Goal: Task Accomplishment & Management: Complete application form

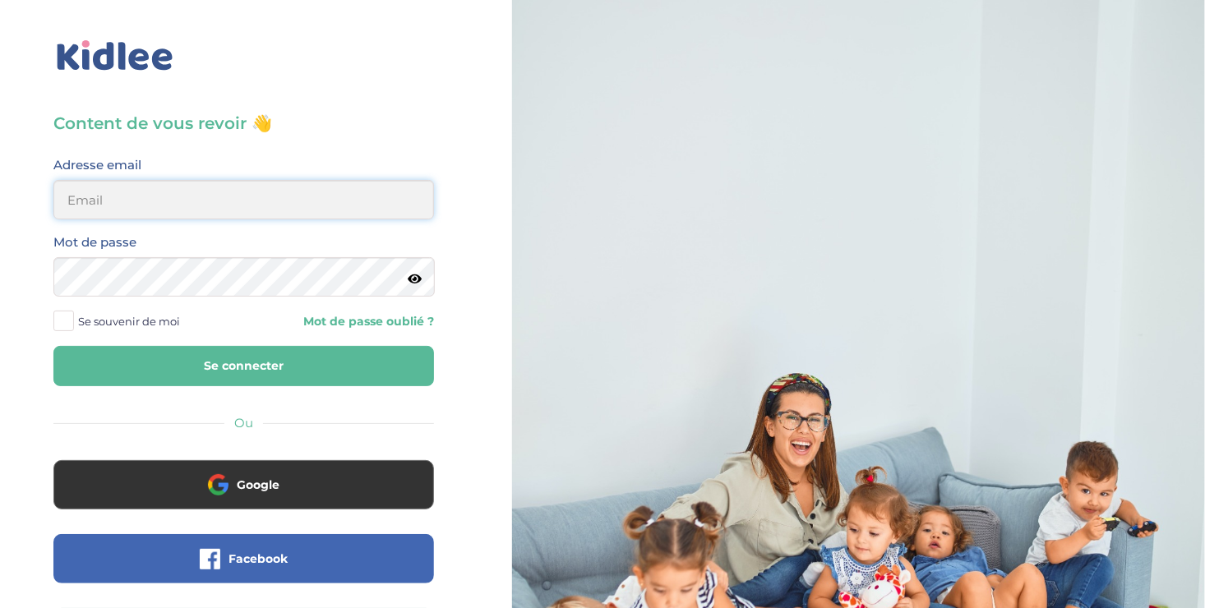
type input "ousmanealhassanetoure@gmail.com"
click at [261, 363] on button "Se connecter" at bounding box center [243, 366] width 381 height 40
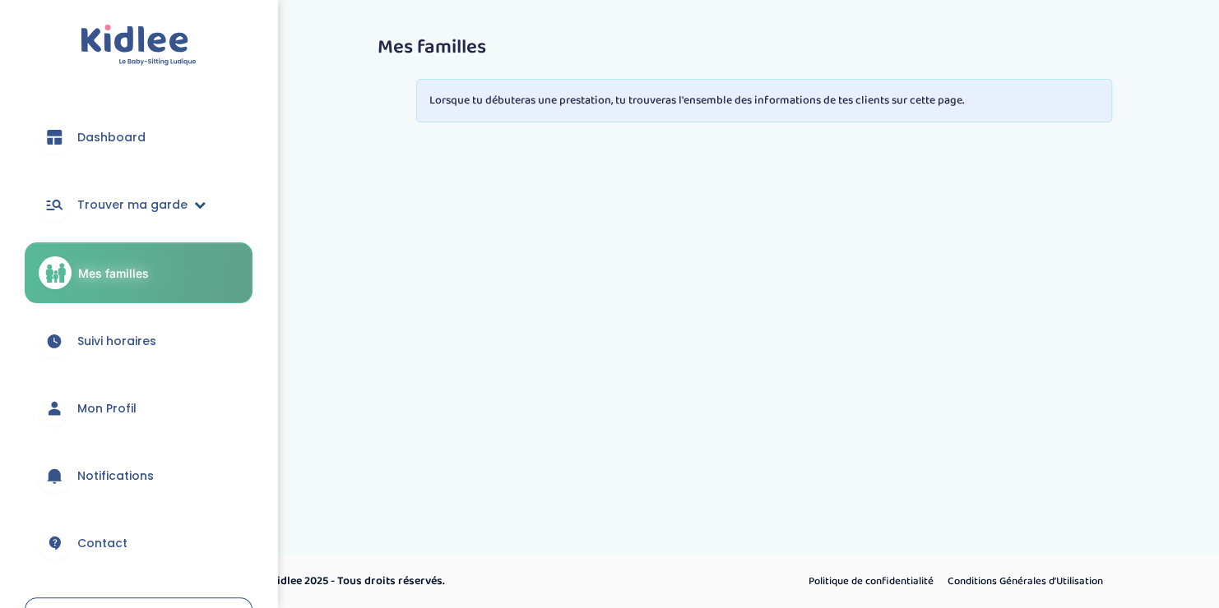
click at [118, 210] on span "Trouver ma garde" at bounding box center [132, 205] width 110 height 17
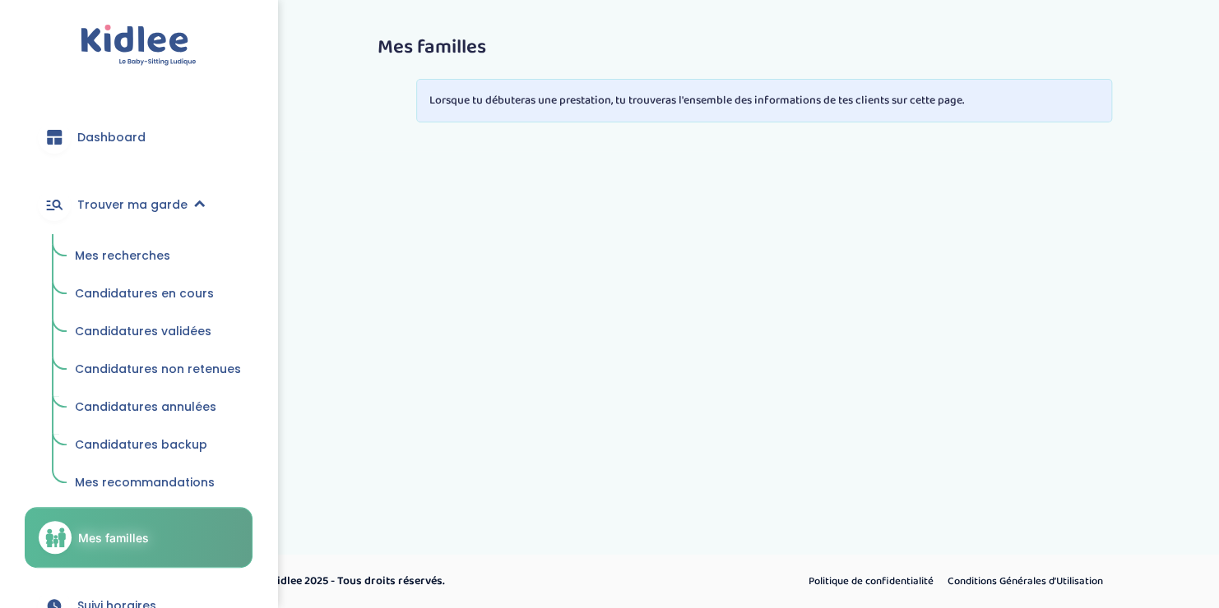
click at [135, 293] on span "Candidatures en cours" at bounding box center [144, 293] width 139 height 16
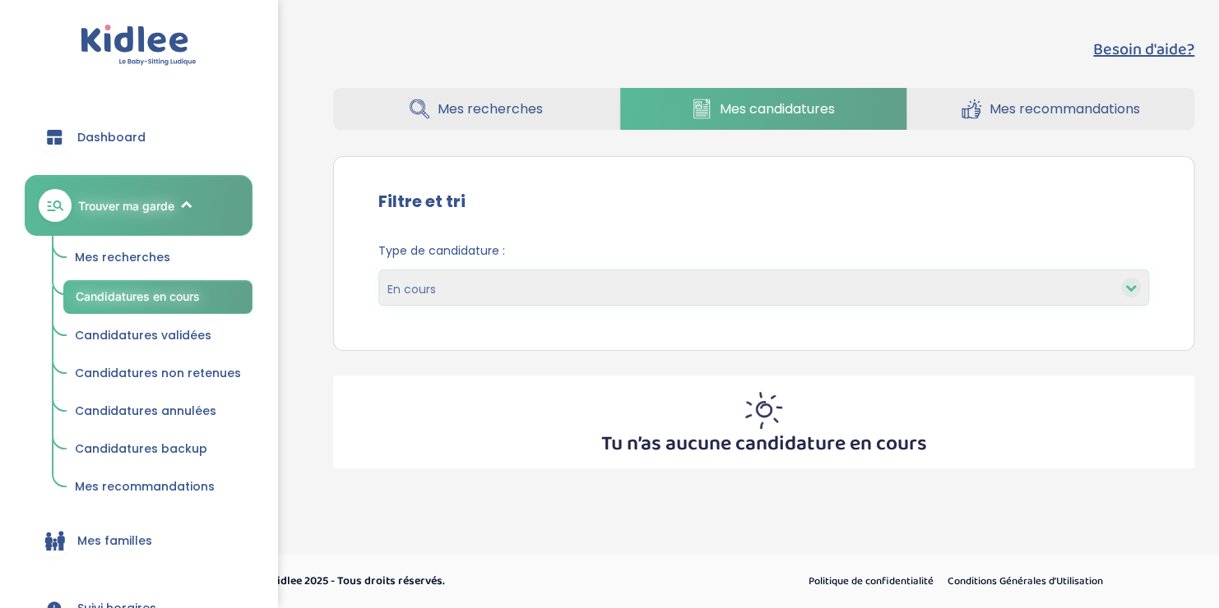
click at [136, 250] on span "Mes recherches" at bounding box center [122, 257] width 95 height 16
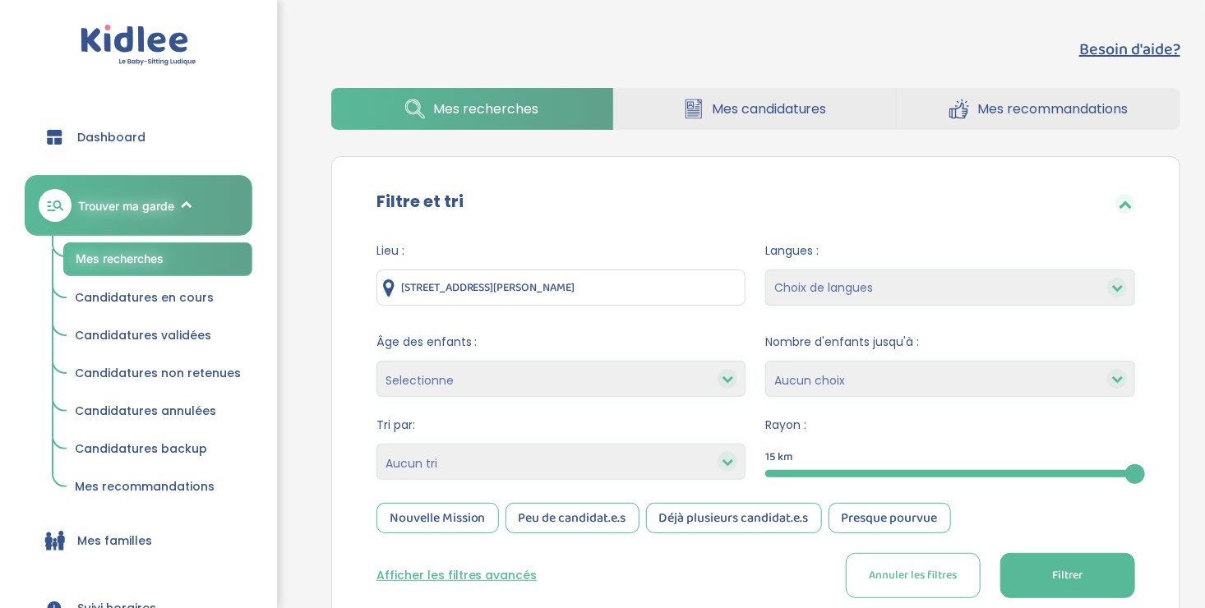
click at [1037, 579] on button "Filtrer" at bounding box center [1068, 575] width 135 height 45
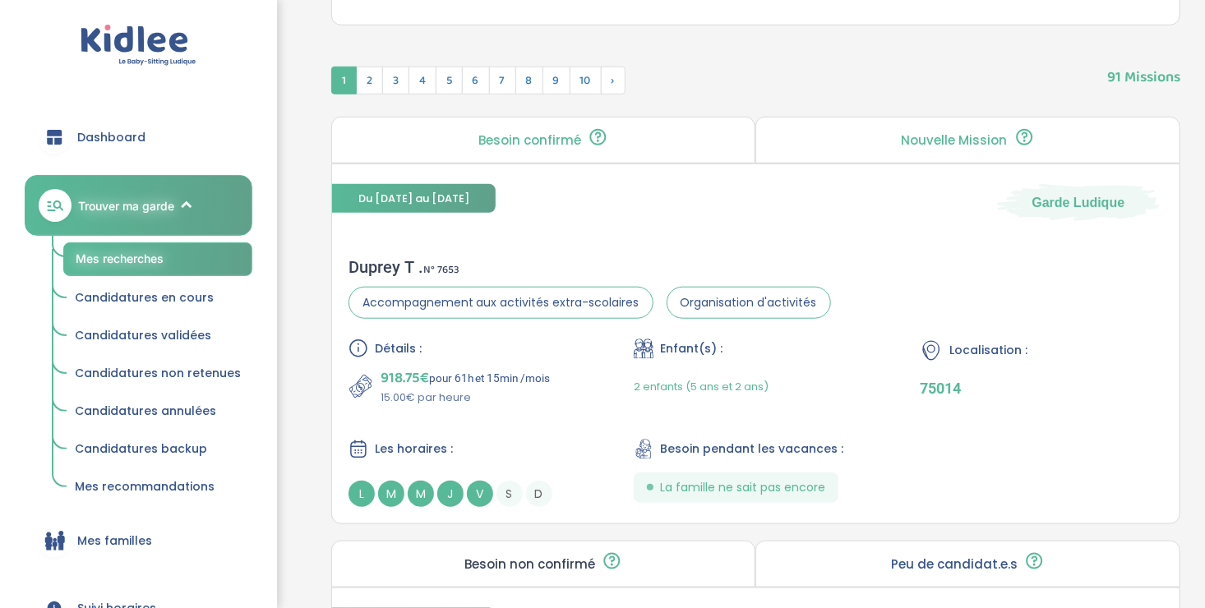
scroll to position [618, 0]
click at [793, 400] on div "2 enfants (5 ans et 2 ans)" at bounding box center [755, 387] width 243 height 39
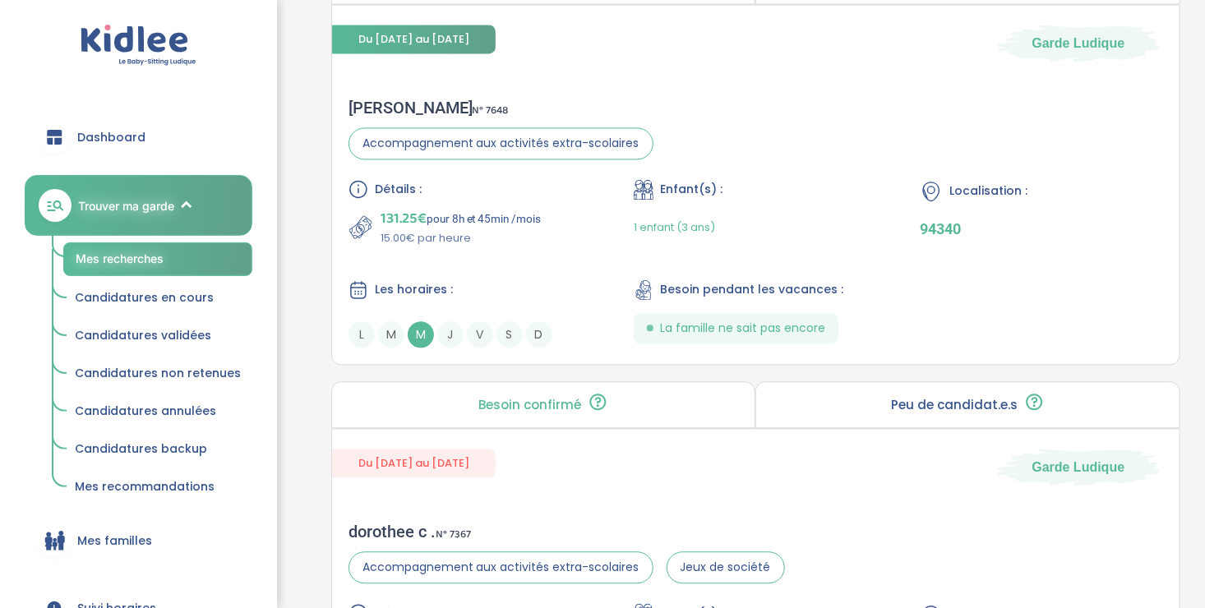
scroll to position [1631, 0]
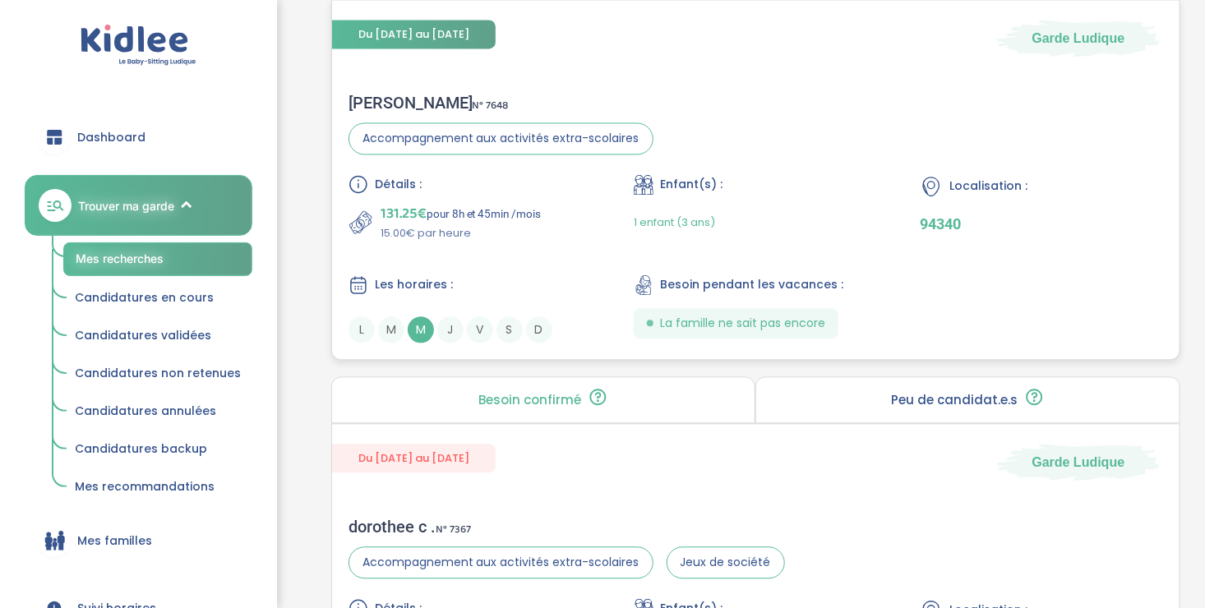
click at [495, 233] on p "15.00€ par heure" at bounding box center [461, 233] width 161 height 16
click at [169, 327] on span "Candidatures validées" at bounding box center [143, 335] width 136 height 16
click at [171, 368] on span "Candidatures non retenues" at bounding box center [158, 373] width 166 height 16
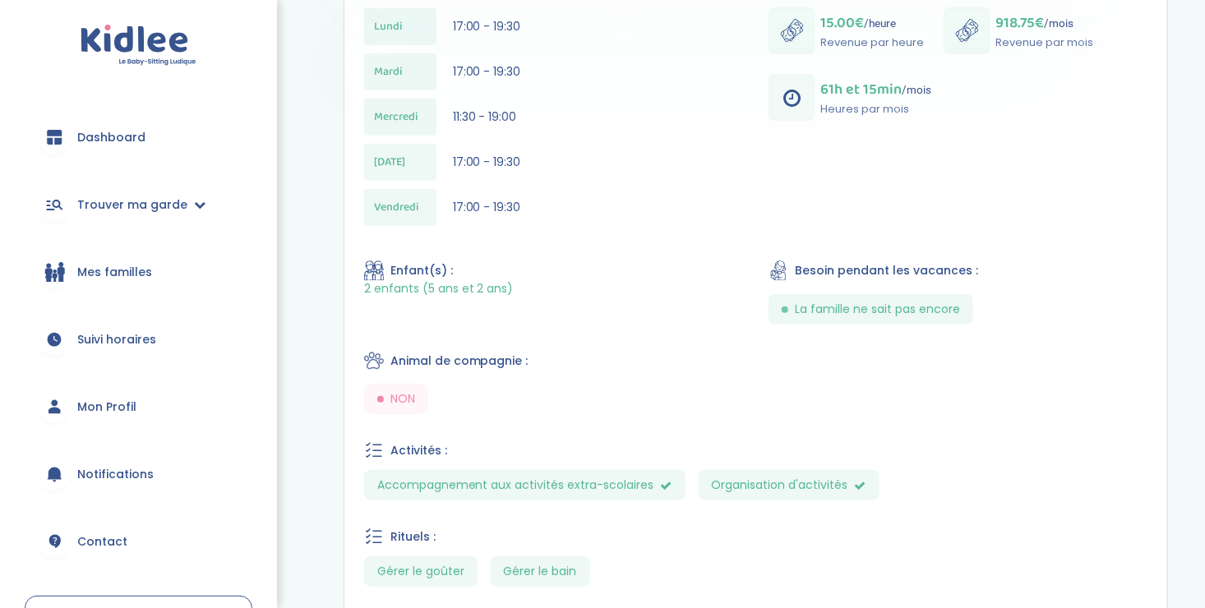
scroll to position [546, 0]
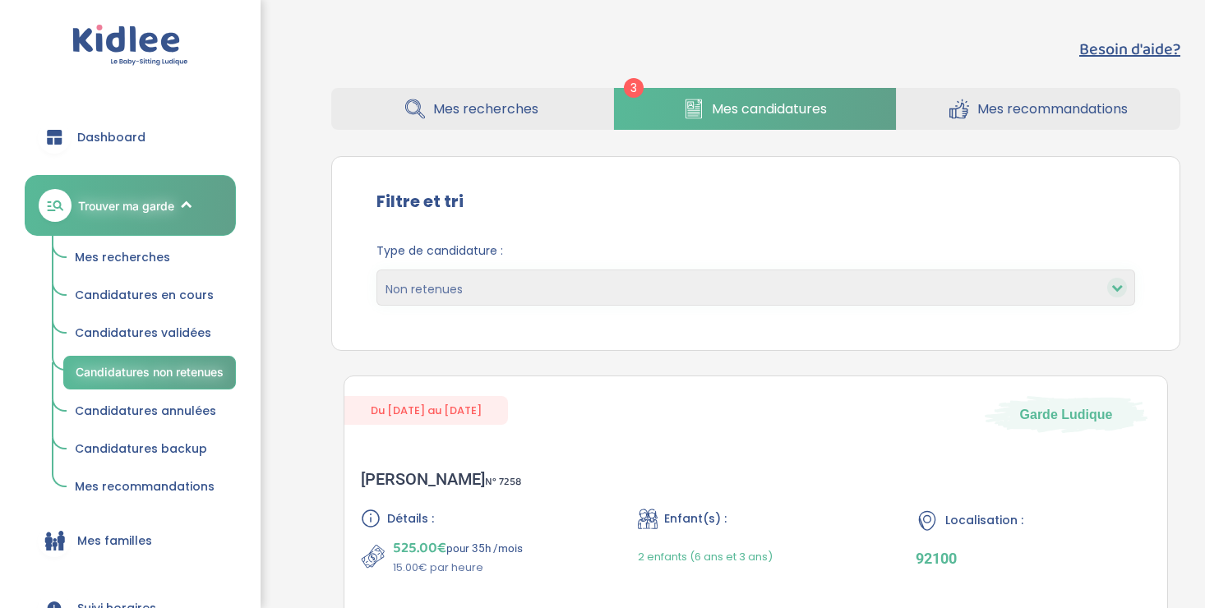
select select "declined"
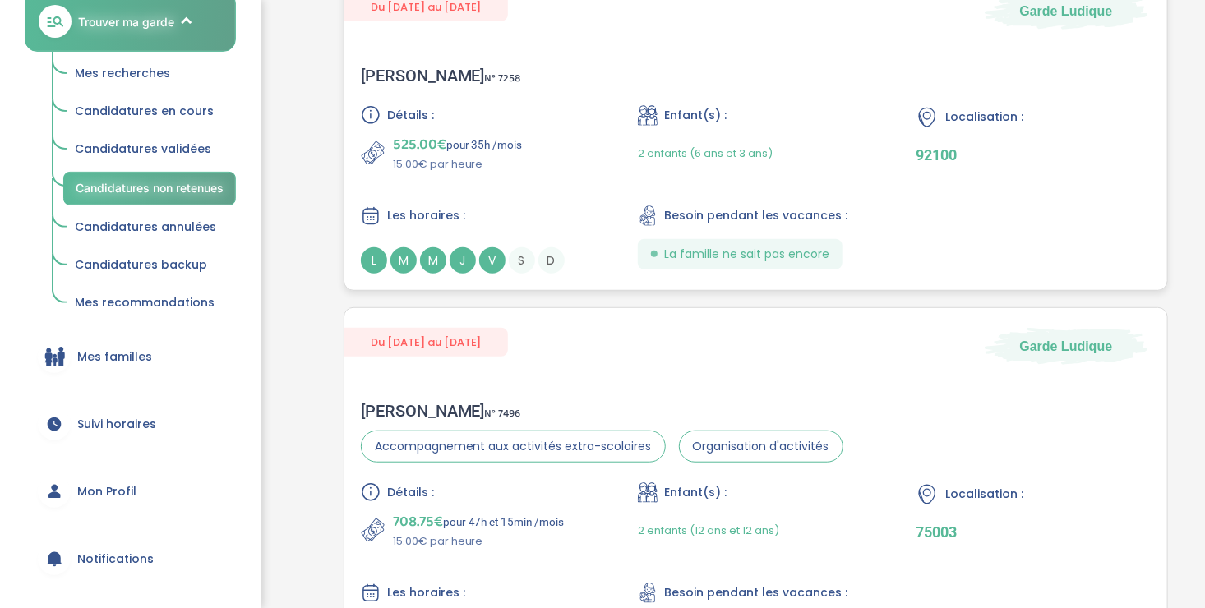
scroll to position [402, 0]
click at [592, 187] on div "Détails : 525.00€ pour 35h /mois 15.00€ par heure Enfant(s) : 2 enfants (6 ans …" at bounding box center [756, 191] width 790 height 169
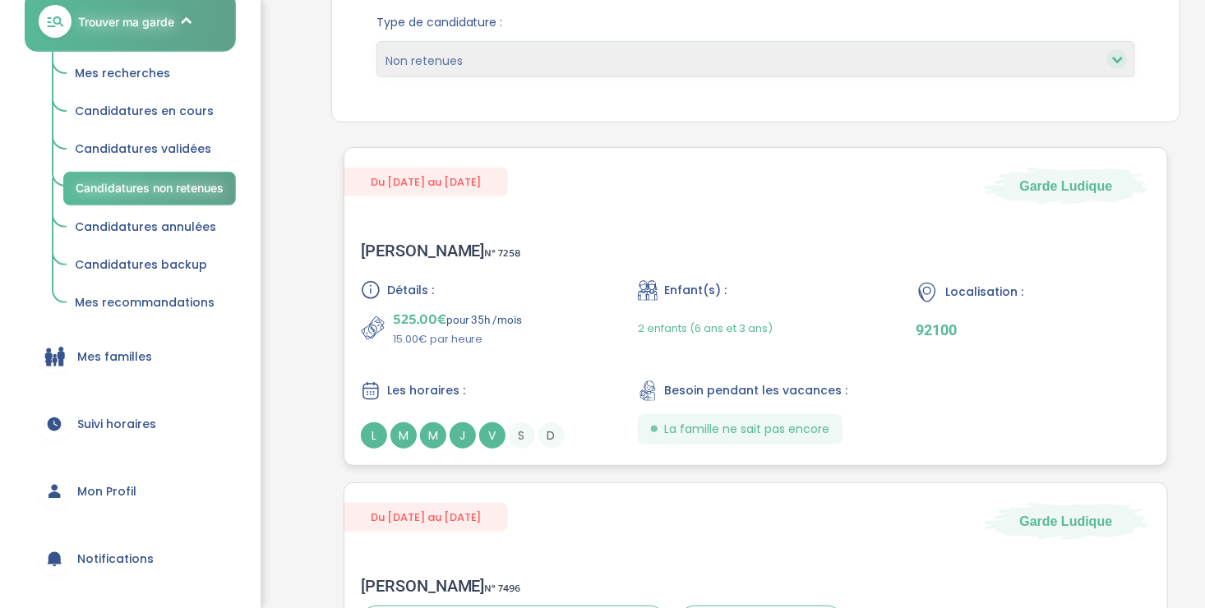
scroll to position [0, 0]
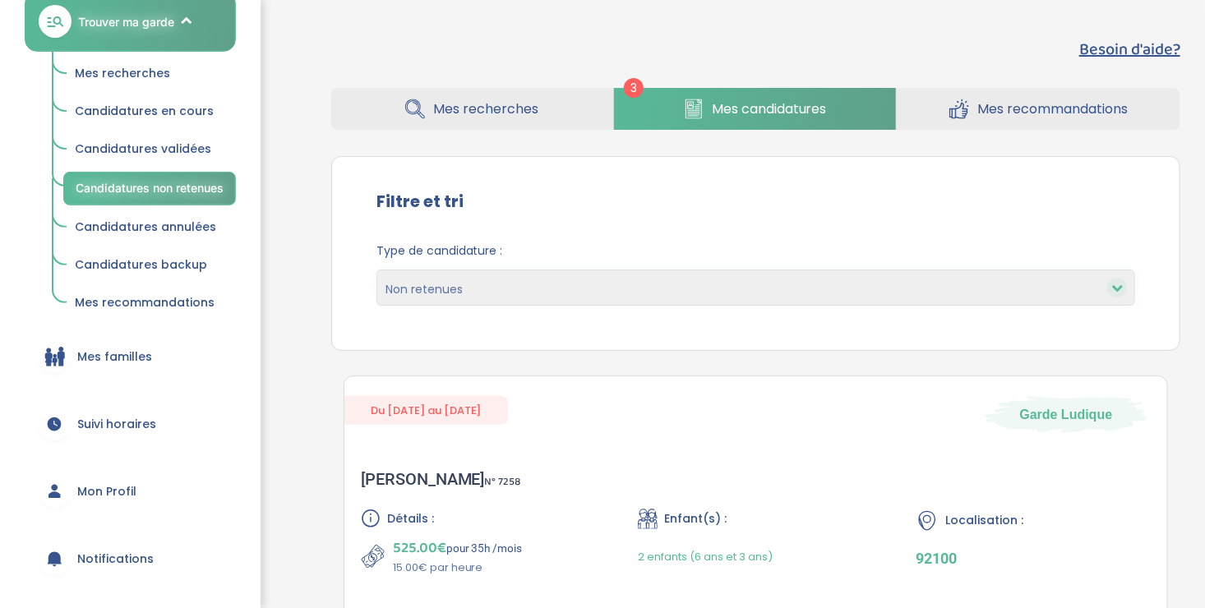
click at [666, 96] on link "Mes candidatures" at bounding box center [755, 109] width 282 height 42
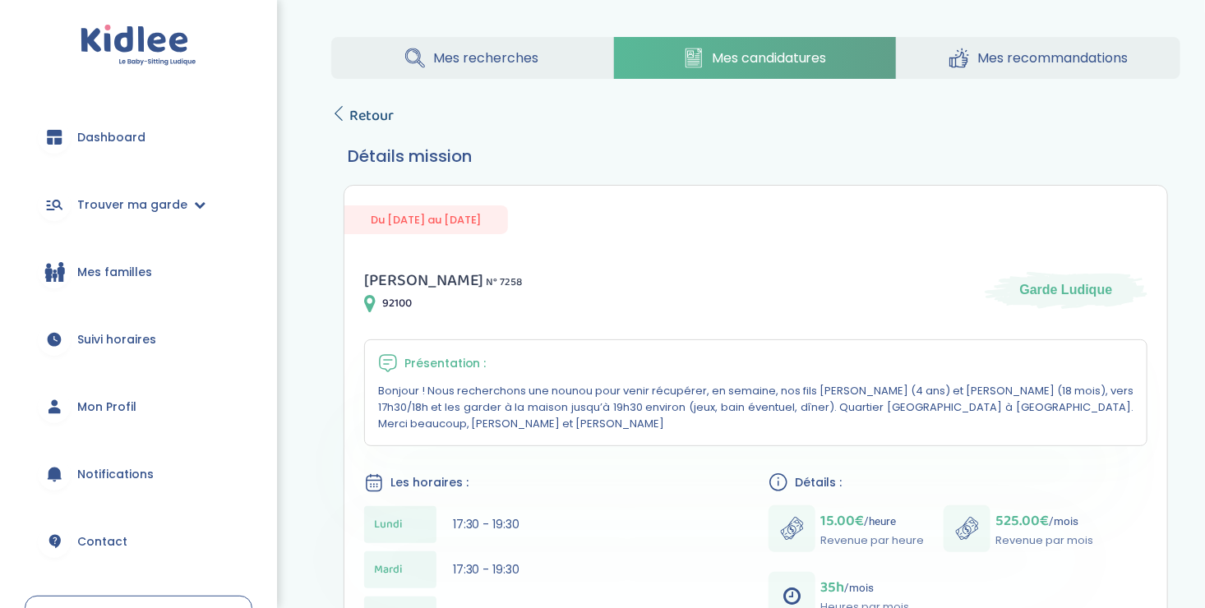
click at [340, 106] on icon at bounding box center [338, 113] width 15 height 15
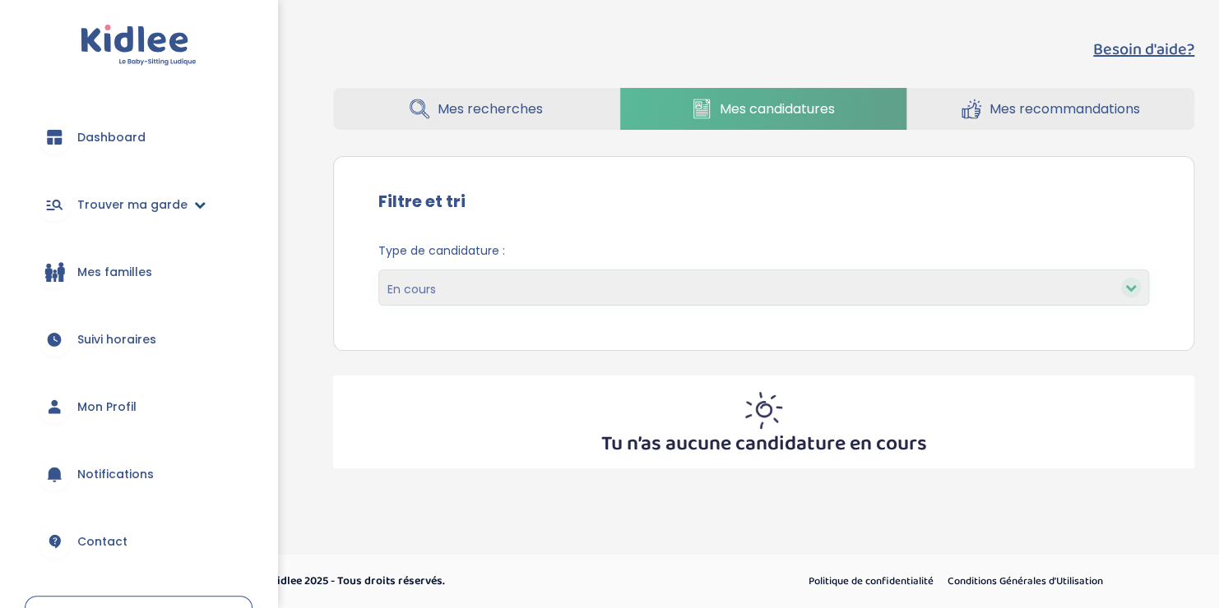
click at [123, 203] on span "Trouver ma garde" at bounding box center [132, 205] width 110 height 17
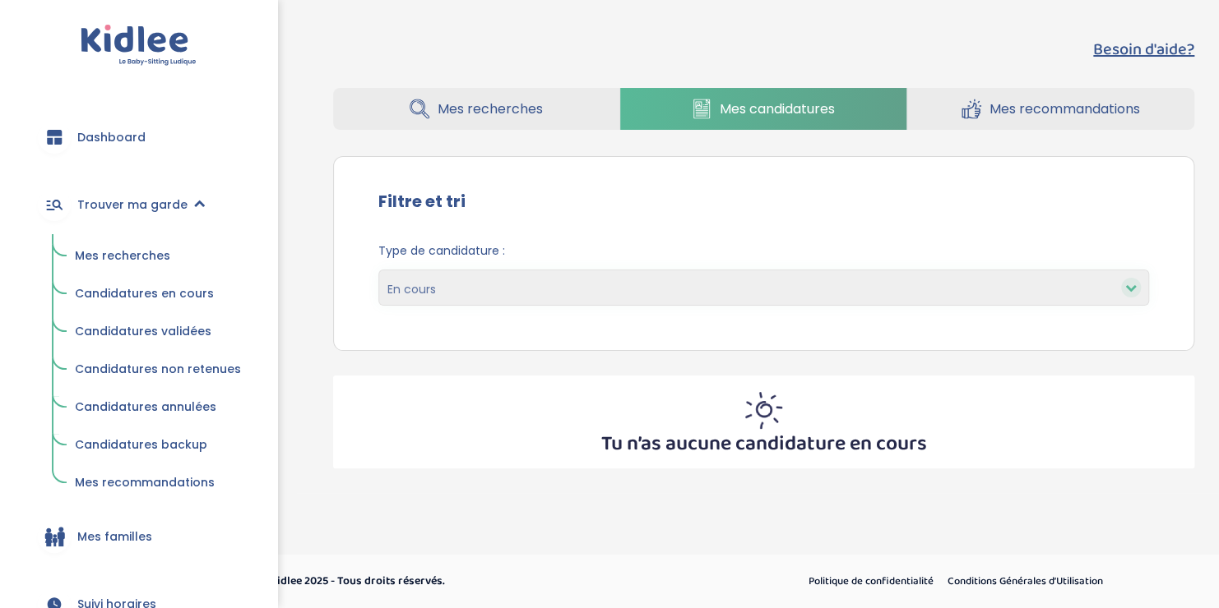
click at [134, 286] on span "Candidatures en cours" at bounding box center [144, 293] width 139 height 16
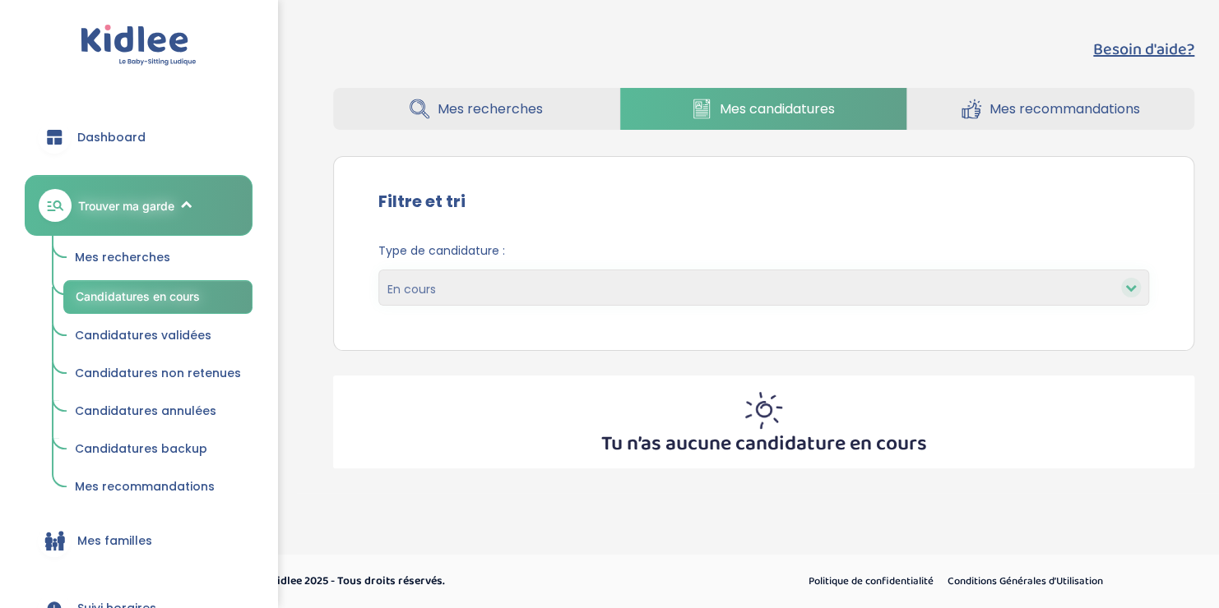
click at [153, 409] on span "Candidatures annulées" at bounding box center [145, 411] width 141 height 16
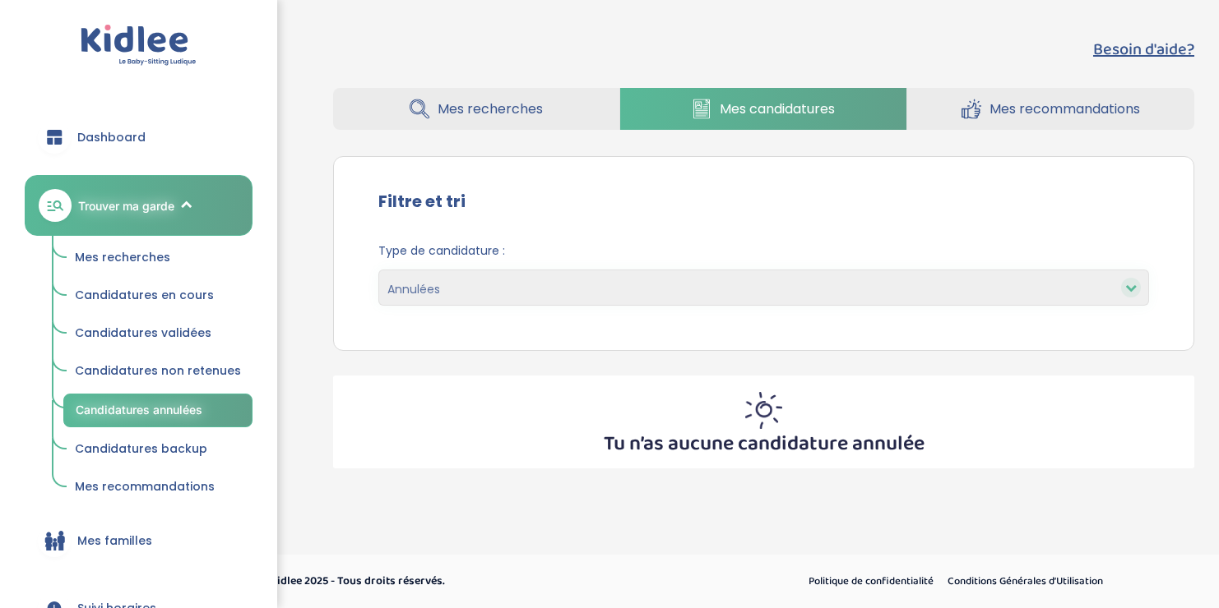
select select "canceled"
click at [153, 447] on span "Candidatures backup" at bounding box center [141, 449] width 132 height 16
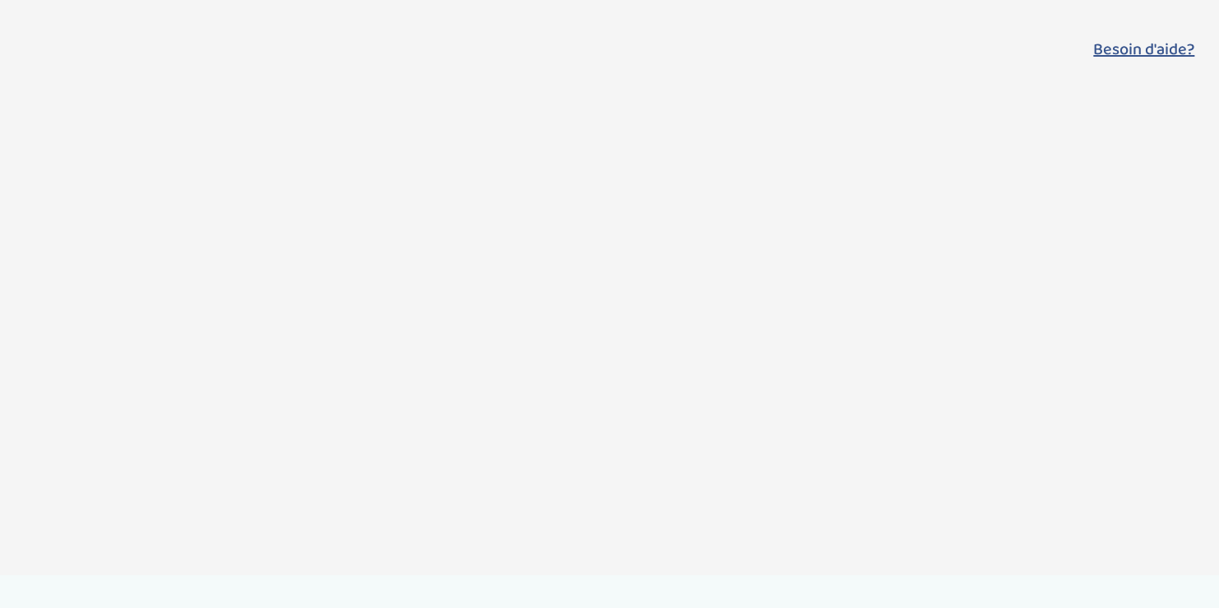
select select "backup"
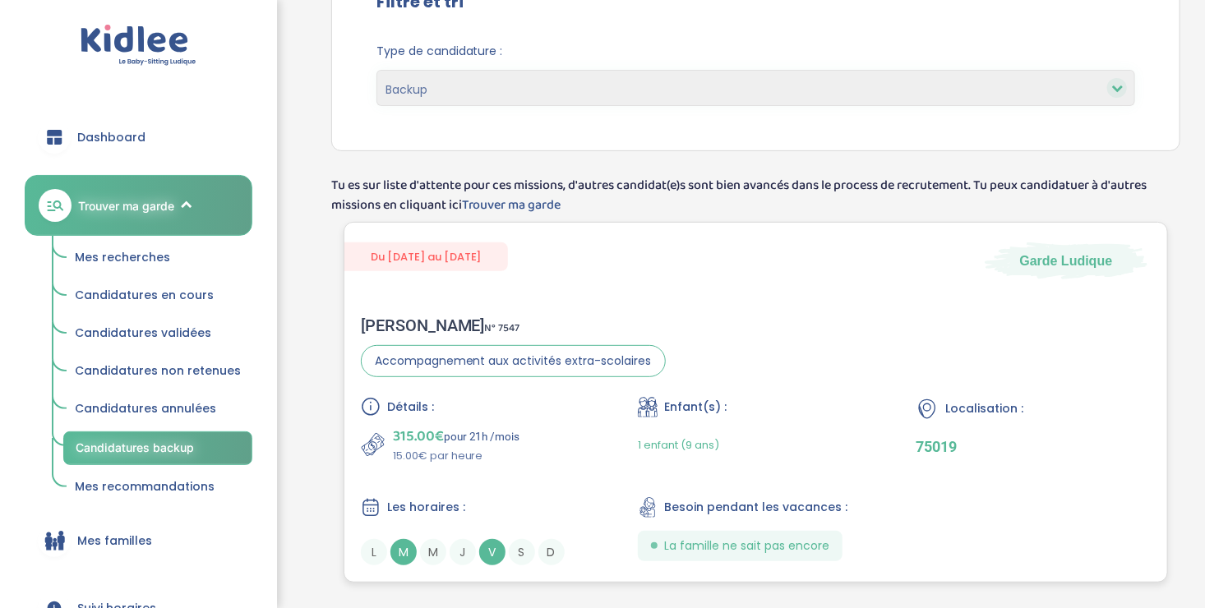
scroll to position [237, 0]
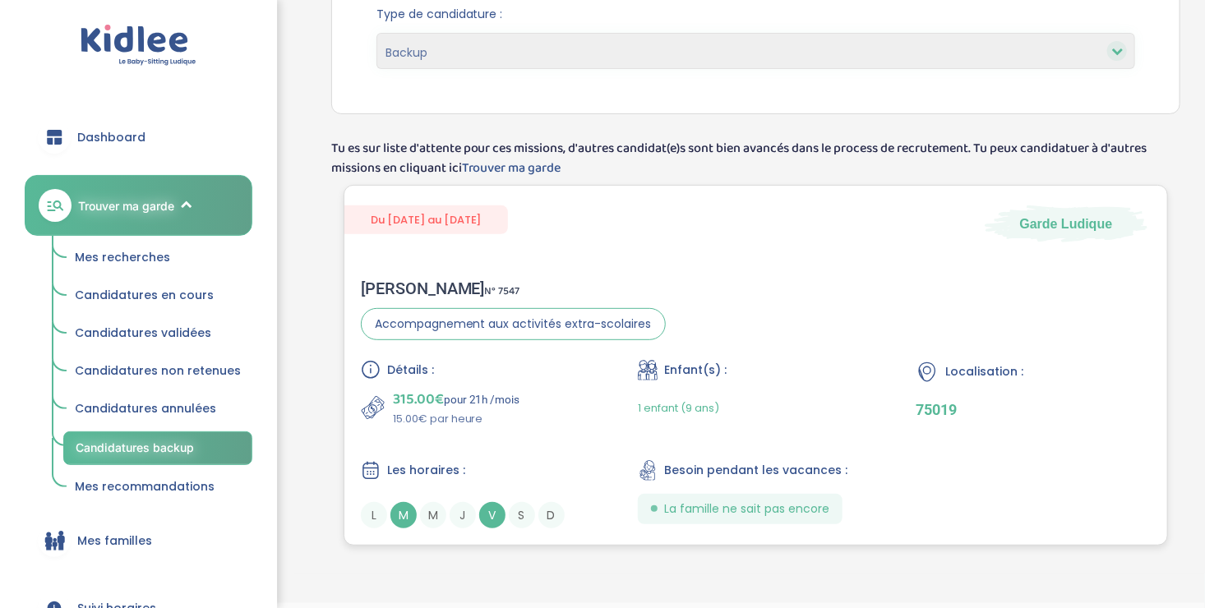
click at [636, 245] on div "Du [DATE] au [DATE] Garde Ludique [PERSON_NAME] N° 7547 Accompagnement aux acti…" at bounding box center [756, 365] width 825 height 361
click at [678, 293] on div "[PERSON_NAME] N° 7547 Accompagnement aux activités extra-scolaires Détails : 31…" at bounding box center [756, 403] width 823 height 283
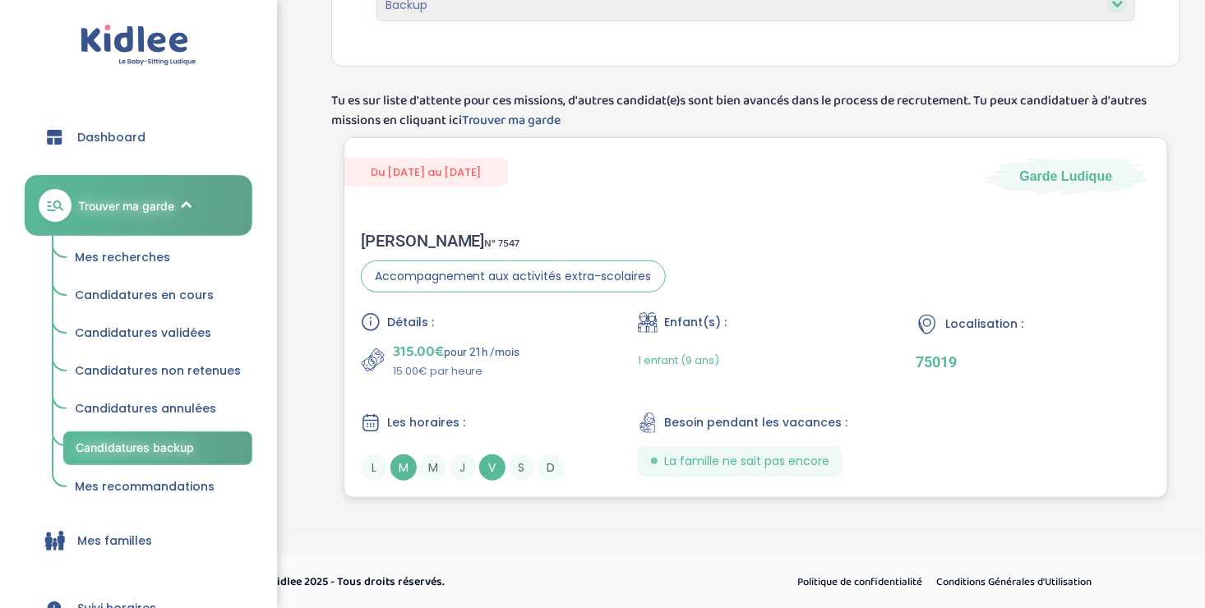
click at [587, 377] on div "315.00€ pour 21h /mois 15.00€ par heure" at bounding box center [478, 359] width 235 height 39
click at [677, 209] on div "Du [DATE] au [DATE] Garde Ludique [PERSON_NAME] N° 7547 Accompagnement aux acti…" at bounding box center [756, 317] width 825 height 361
click at [796, 240] on div "[PERSON_NAME] N° 7547 Accompagnement aux activités extra-scolaires Détails : 31…" at bounding box center [756, 356] width 823 height 283
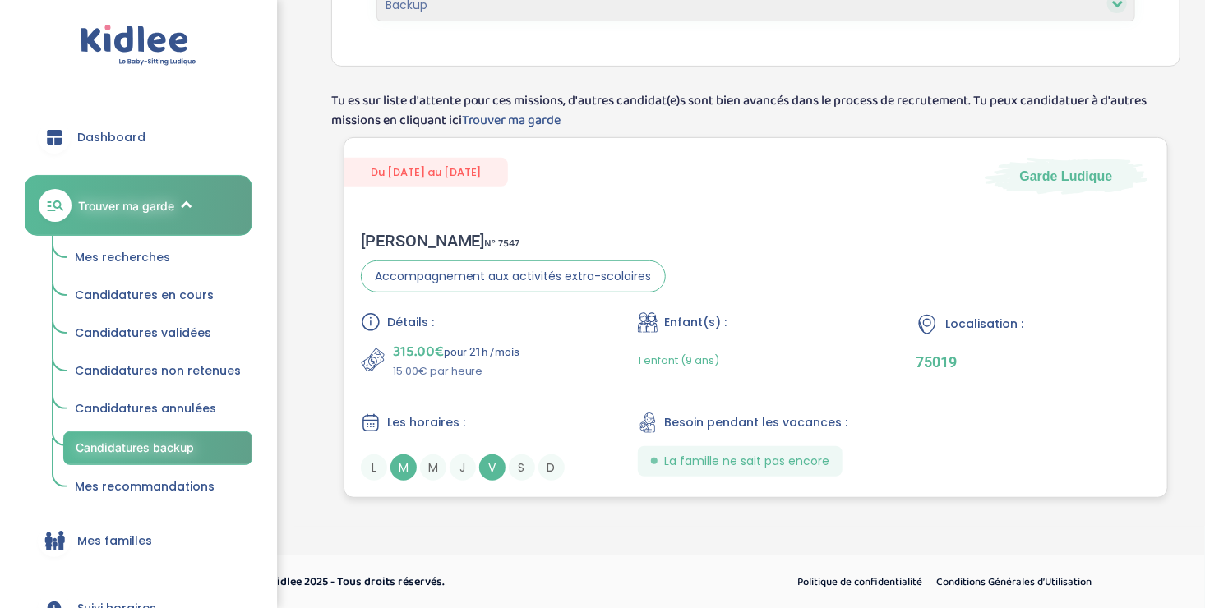
click at [796, 240] on div "Florence Ana P . N° 7547 Accompagnement aux activités extra-scolaires Détails :…" at bounding box center [756, 356] width 823 height 283
click at [708, 210] on div "Du 09-09-2025 au 08-07-2026 Garde Ludique Florence Ana P . N° 7547 Accompagneme…" at bounding box center [756, 317] width 825 height 361
click at [507, 122] on link "Trouver ma garde" at bounding box center [511, 120] width 99 height 21
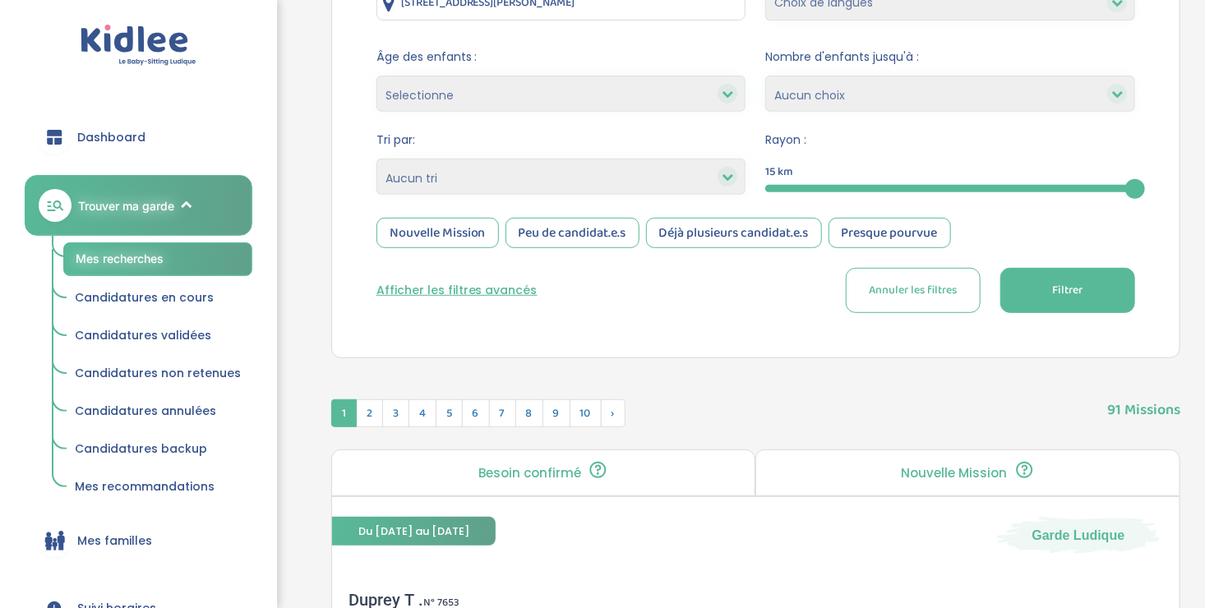
scroll to position [286, 0]
click at [435, 233] on div "Nouvelle Mission" at bounding box center [438, 232] width 123 height 30
click at [1028, 292] on button "Filtrer" at bounding box center [1068, 289] width 135 height 45
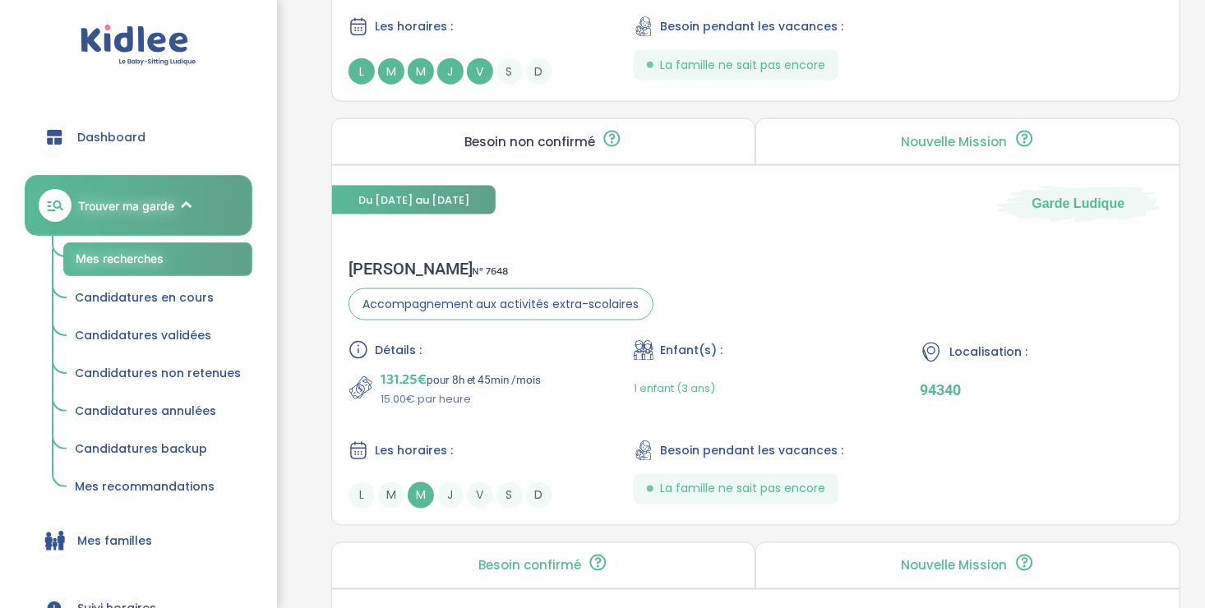
scroll to position [1053, 0]
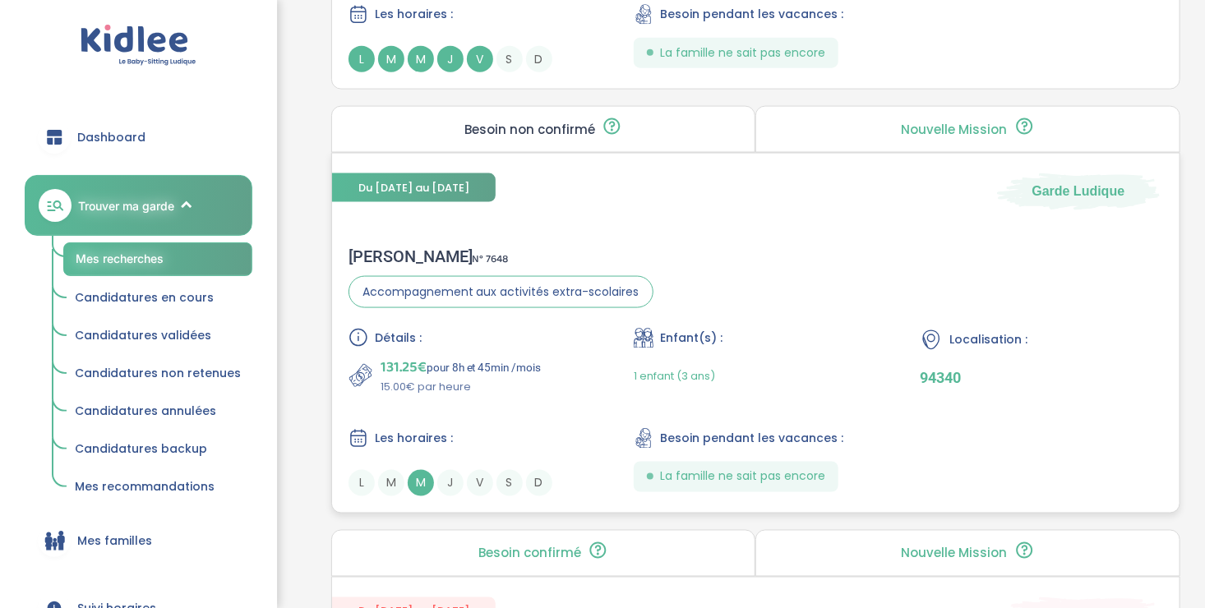
click at [591, 401] on div "Détails : 131.25€ pour 8h et 45min /mois 15.00€ par heure Enfant(s) : 1 enfant …" at bounding box center [756, 412] width 815 height 169
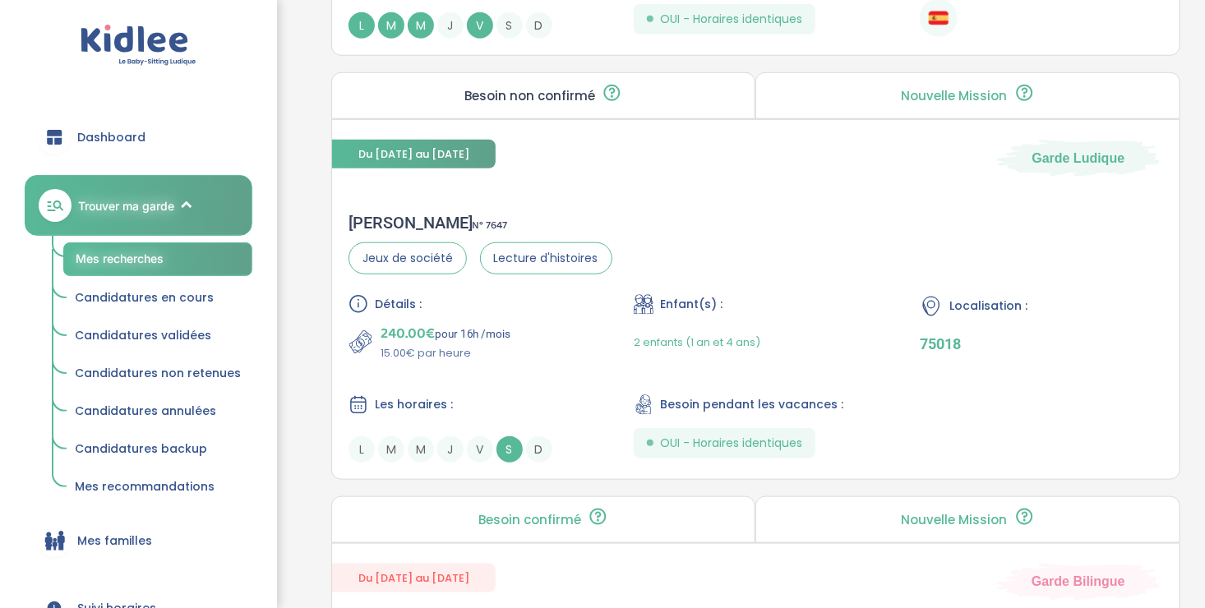
scroll to position [3679, 0]
click at [511, 362] on div "Détails : 240.00€ pour 16h /mois 15.00€ par heure Enfant(s) : 2 enfants (1 an e…" at bounding box center [756, 378] width 815 height 169
click at [493, 352] on p "15.00€ par heure" at bounding box center [446, 353] width 131 height 16
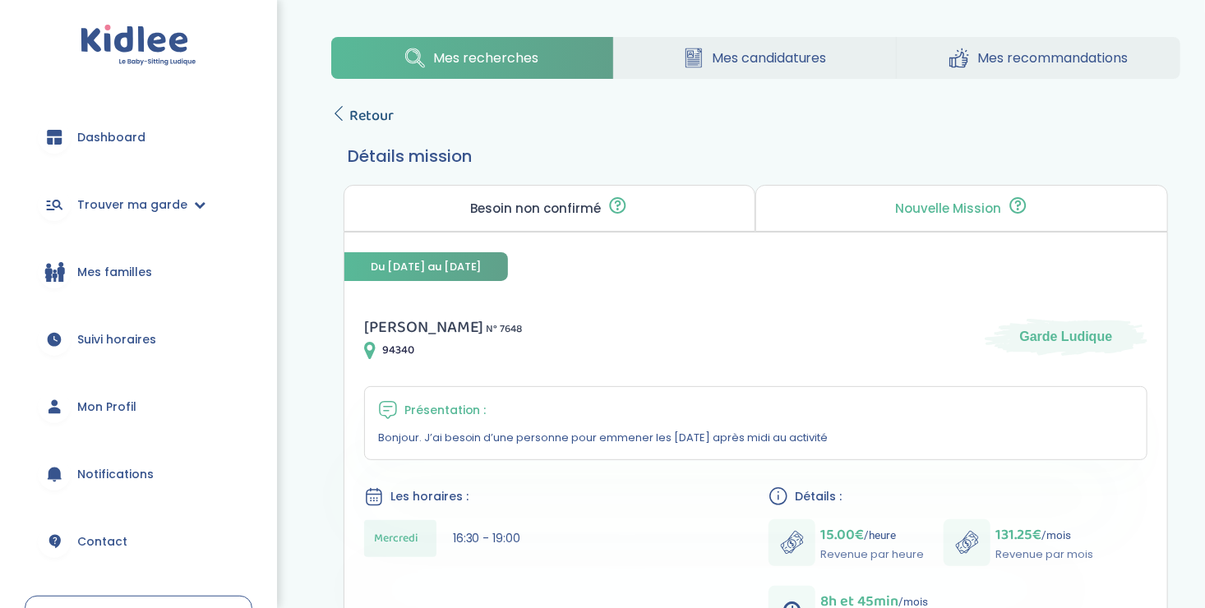
click at [340, 108] on icon at bounding box center [338, 113] width 15 height 15
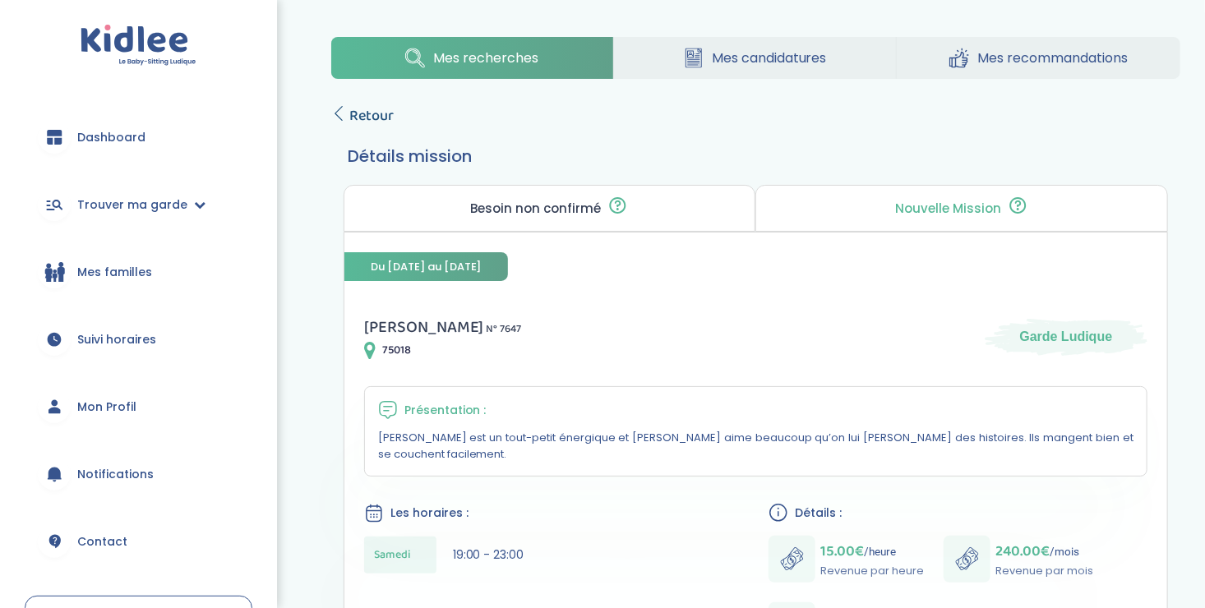
click at [336, 109] on icon at bounding box center [338, 113] width 15 height 15
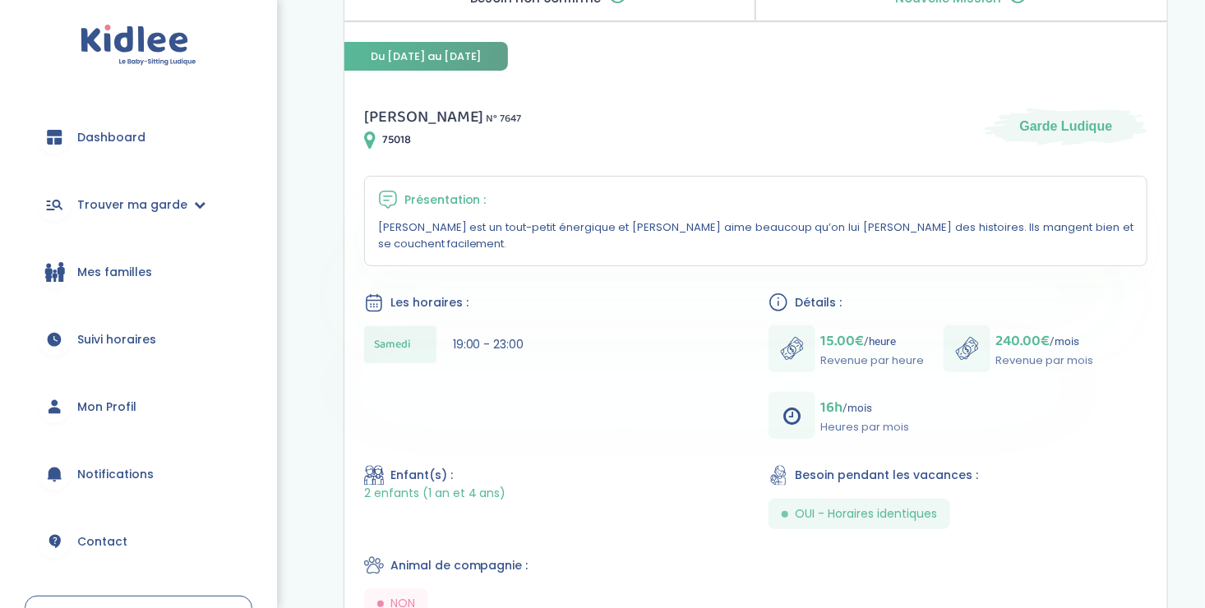
scroll to position [210, 0]
click at [578, 405] on div "[PERSON_NAME] N° 7647 75018 Garde Ludique Présentation : [PERSON_NAME] est un t…" at bounding box center [756, 525] width 823 height 881
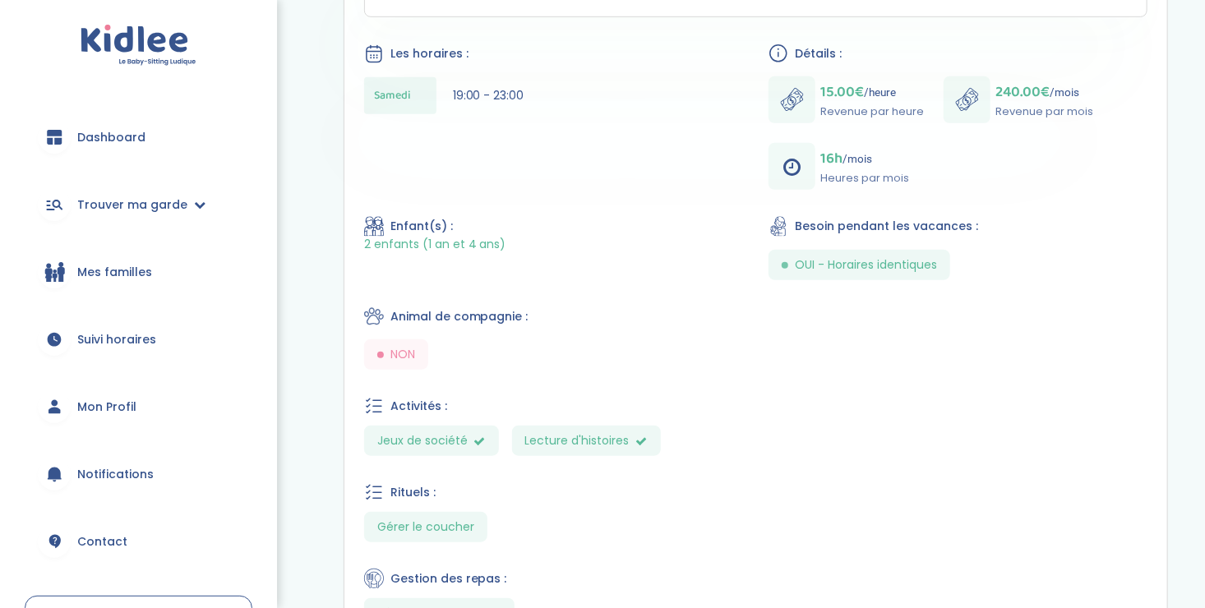
scroll to position [657, 0]
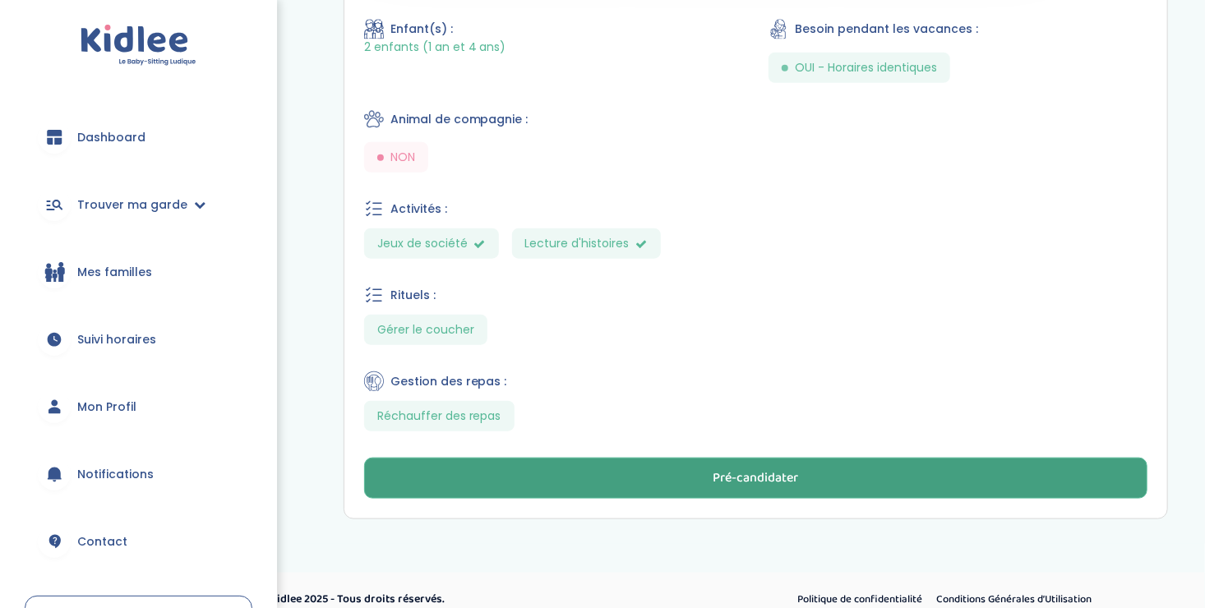
click at [604, 458] on button "Pré-candidater" at bounding box center [756, 478] width 784 height 41
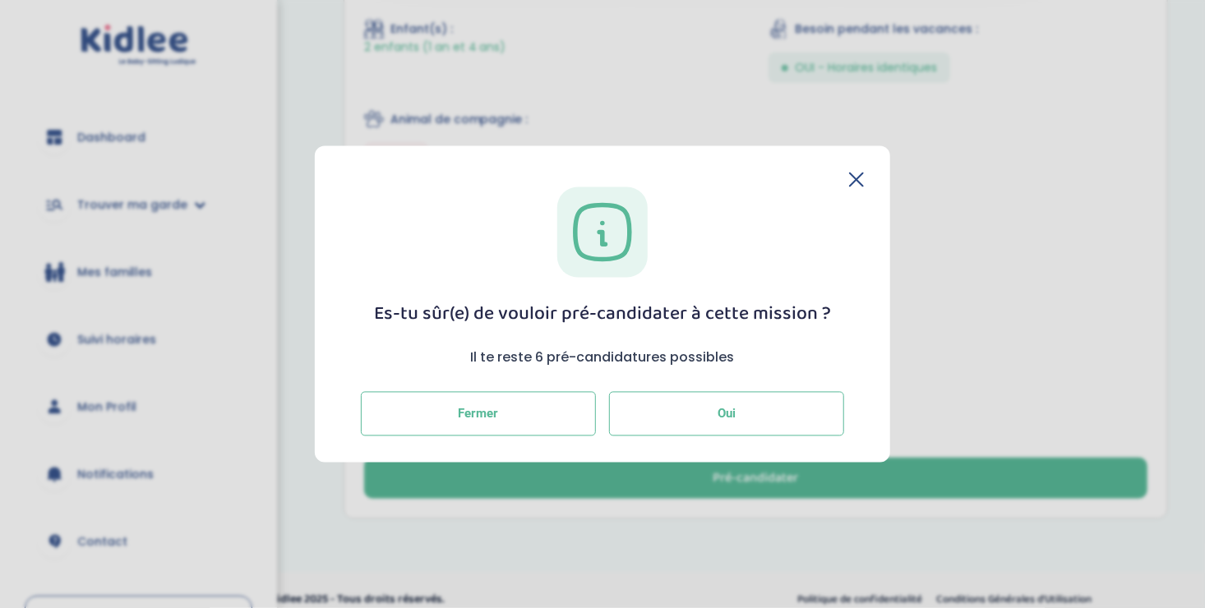
click at [650, 406] on button "Oui" at bounding box center [726, 413] width 235 height 44
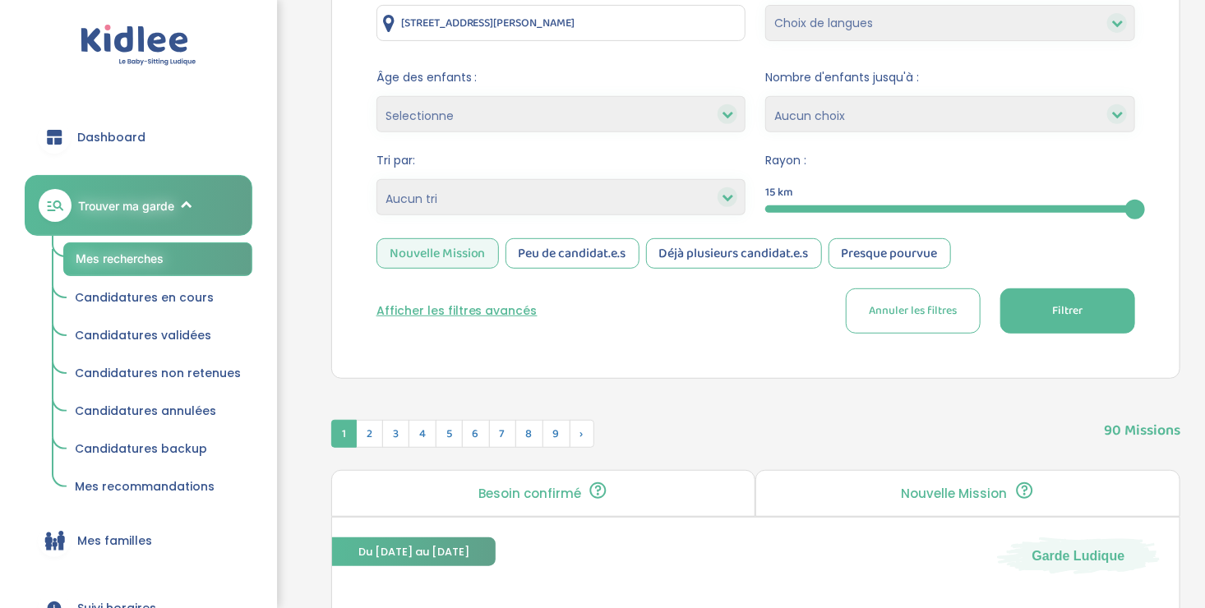
scroll to position [352, 0]
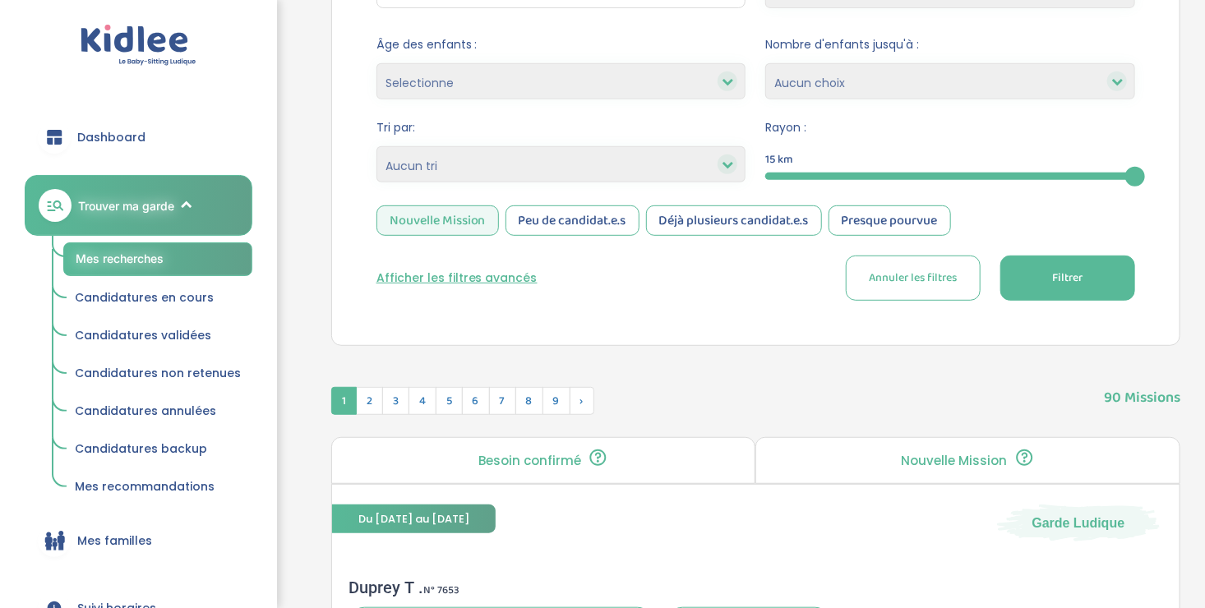
click at [432, 210] on div "Nouvelle Mission" at bounding box center [438, 221] width 123 height 30
click at [1030, 281] on button "Filtrer" at bounding box center [1068, 278] width 135 height 45
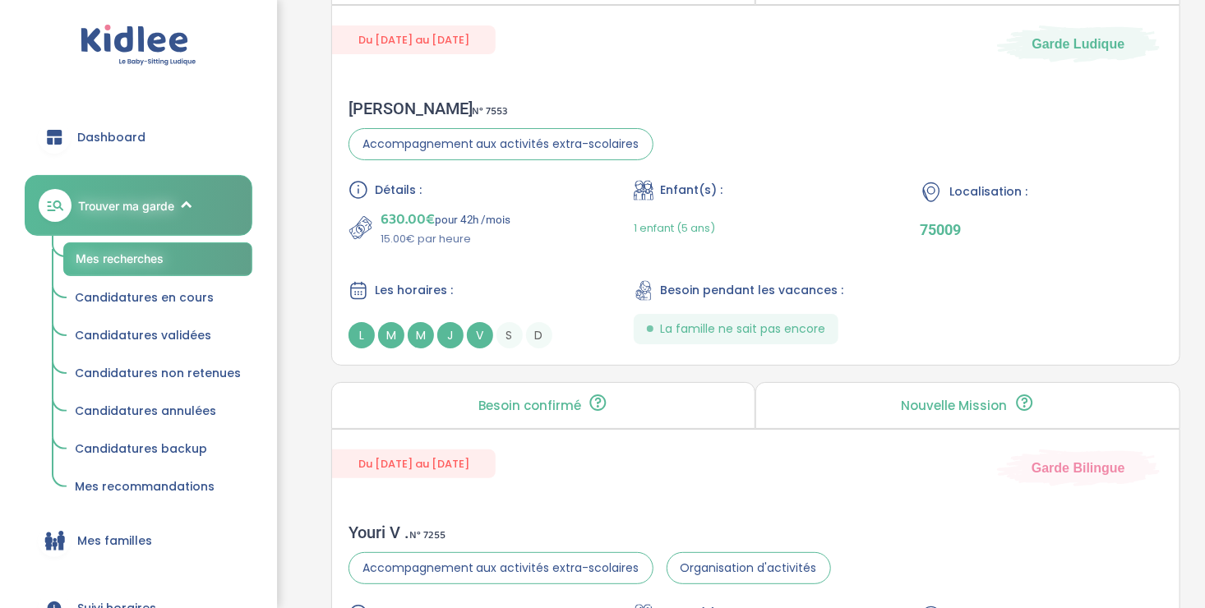
scroll to position [2972, 0]
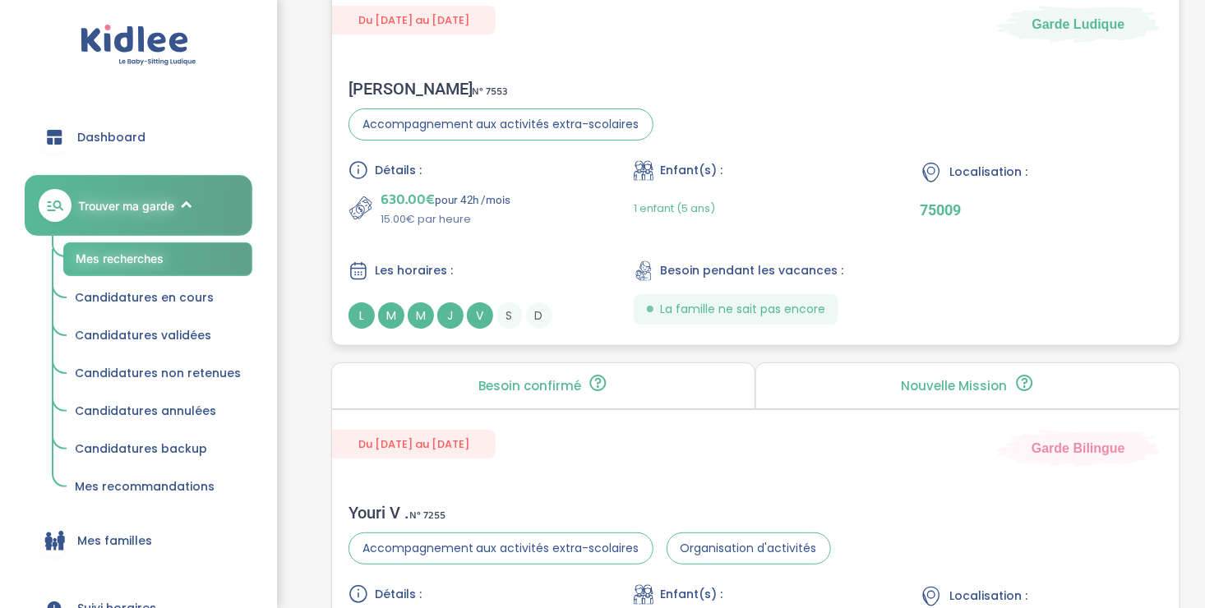
click at [597, 243] on div "Détails : 630.00€ pour 42h /mois 15.00€ par heure Enfant(s) : 1 enfant (5 ans) …" at bounding box center [756, 244] width 815 height 169
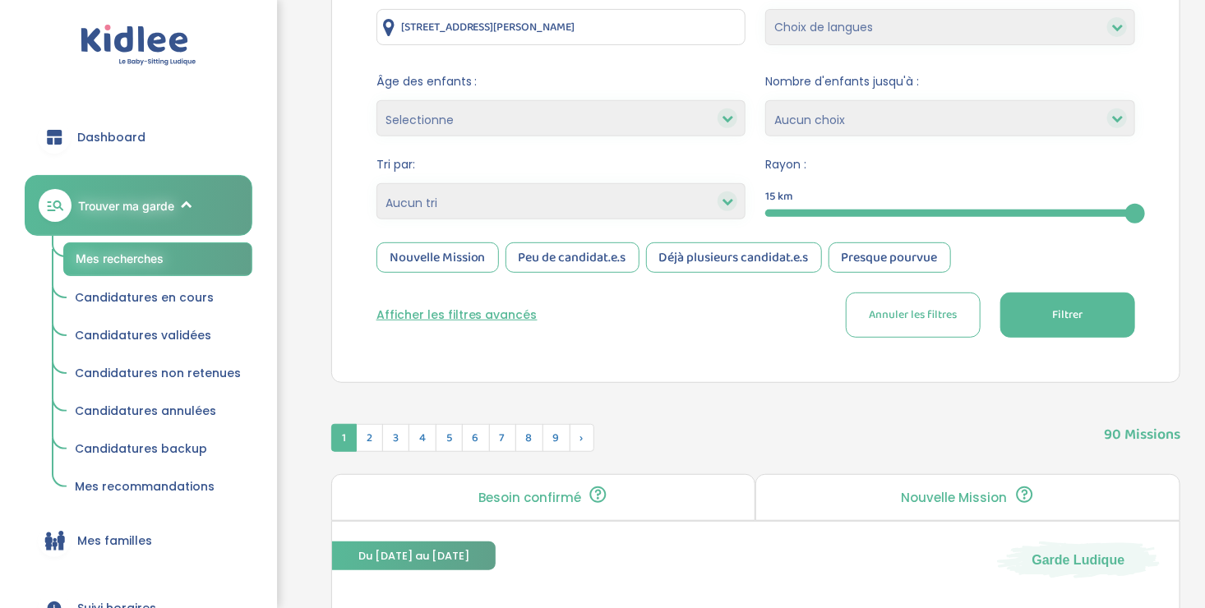
scroll to position [319, 0]
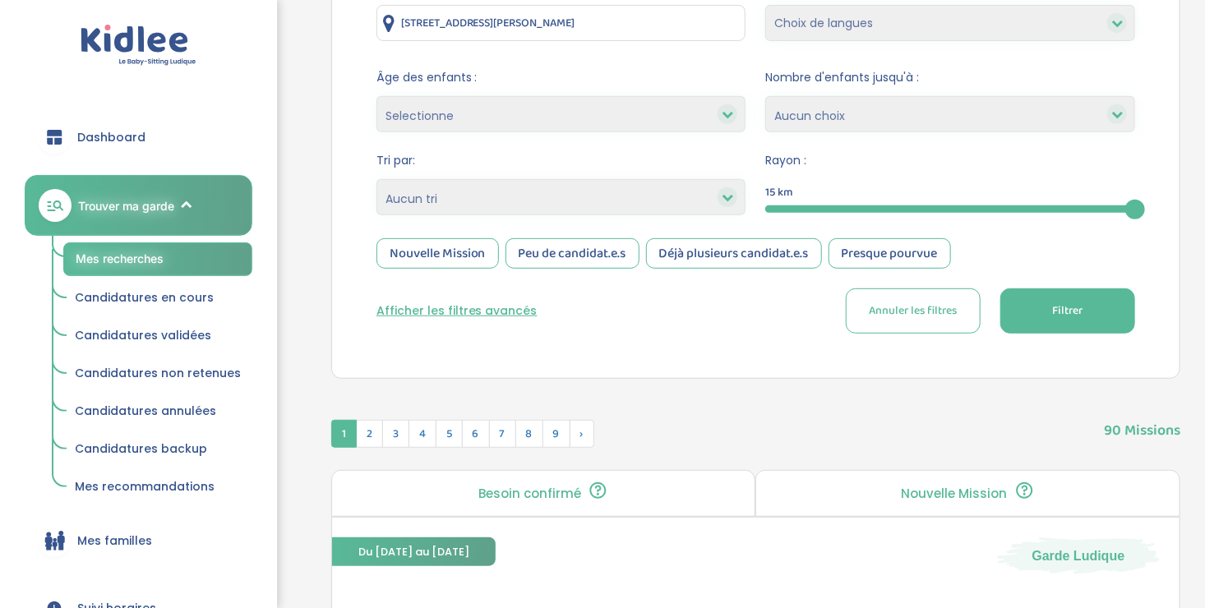
click at [449, 263] on div "Nouvelle Mission" at bounding box center [438, 253] width 123 height 30
click at [1041, 298] on button "Filtrer" at bounding box center [1068, 311] width 135 height 45
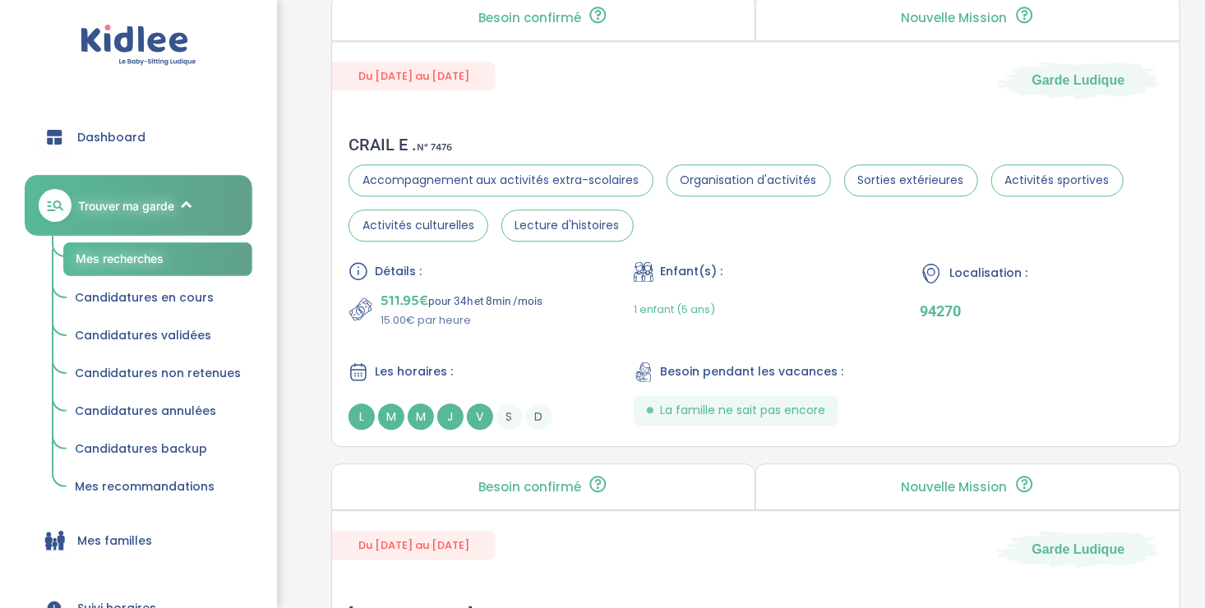
scroll to position [2046, 0]
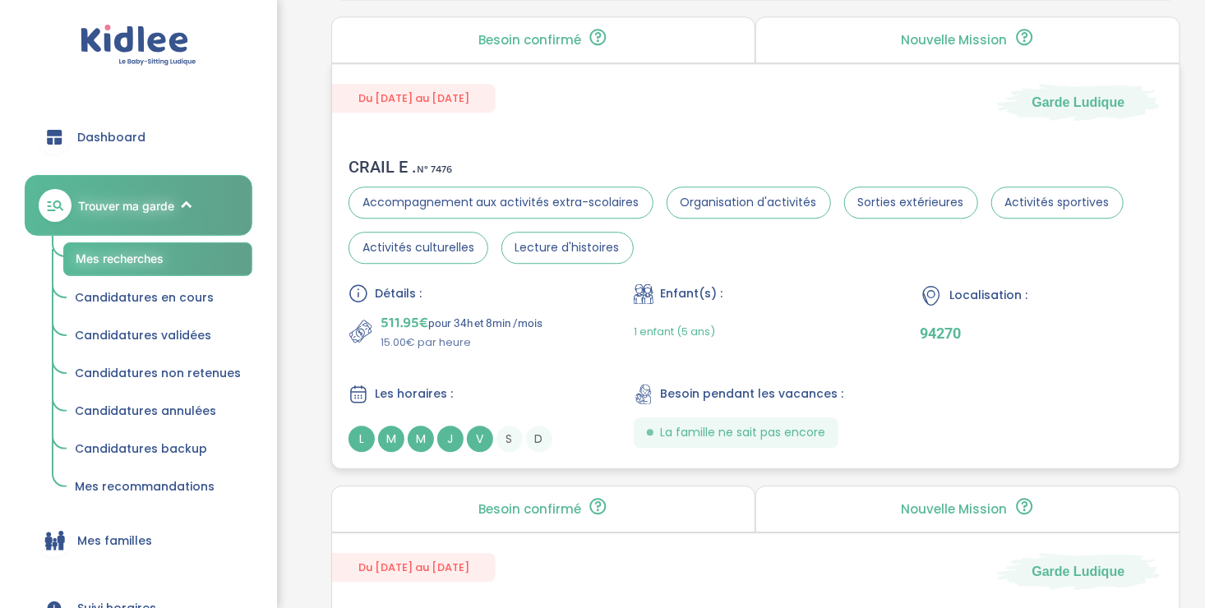
click at [725, 352] on div "Détails : 511.95€ pour 34h et 8min /mois 15.00€ par heure Enfant(s) : 1 enfant …" at bounding box center [756, 368] width 815 height 169
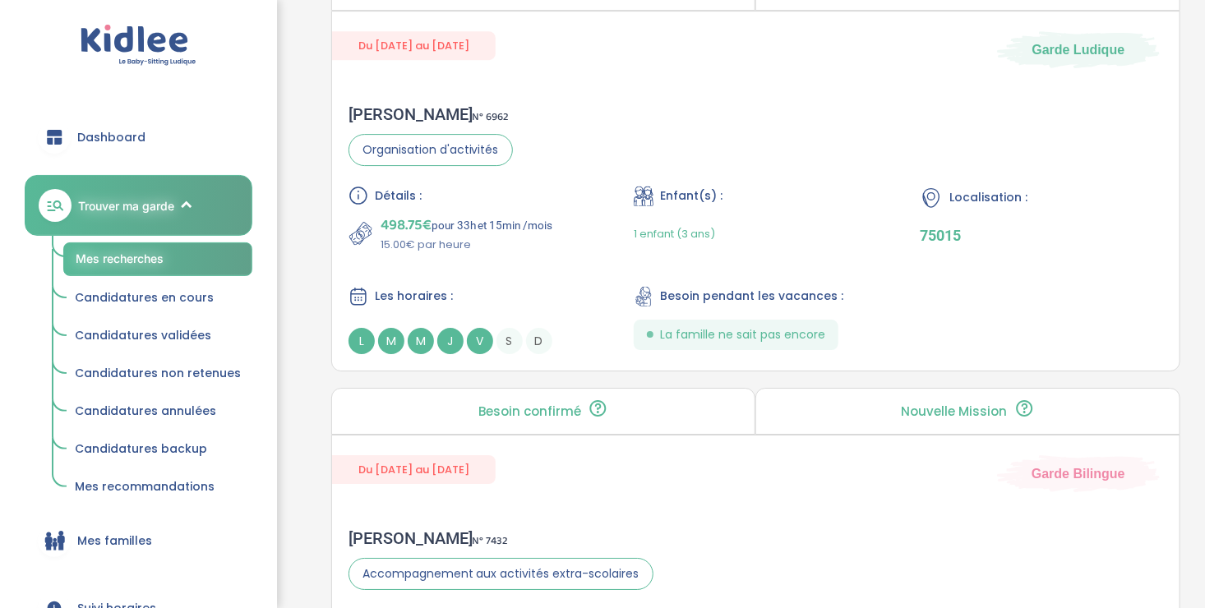
scroll to position [2570, 0]
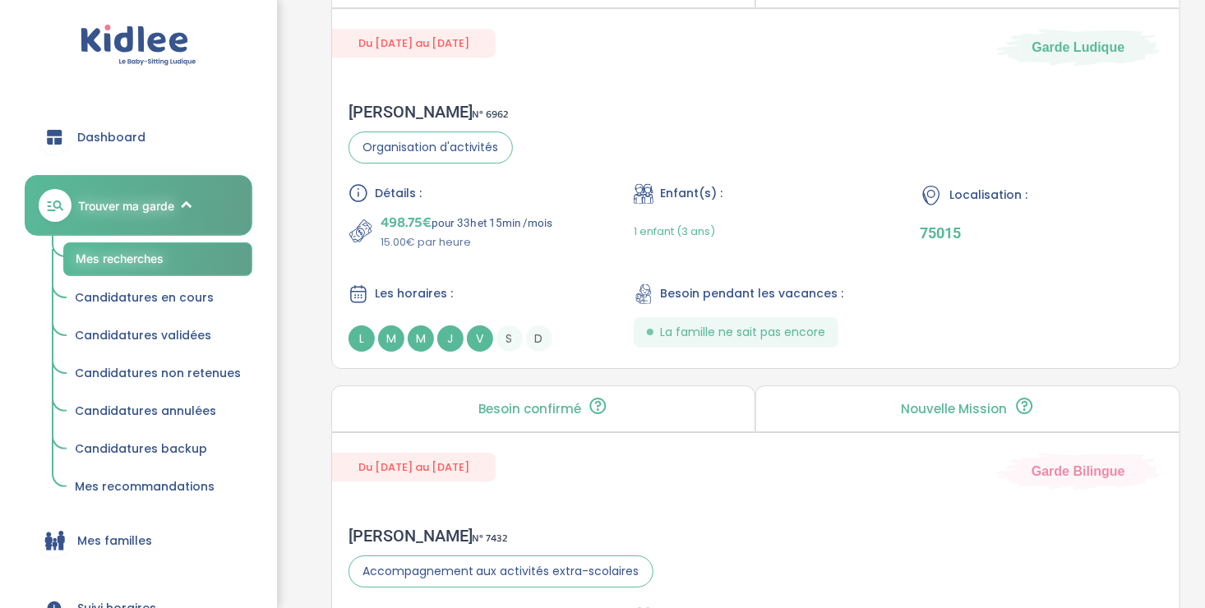
click at [550, 260] on div "Détails : 498.75€ pour 33h et 15min /mois 15.00€ par heure Enfant(s) : 1 enfant…" at bounding box center [756, 267] width 815 height 169
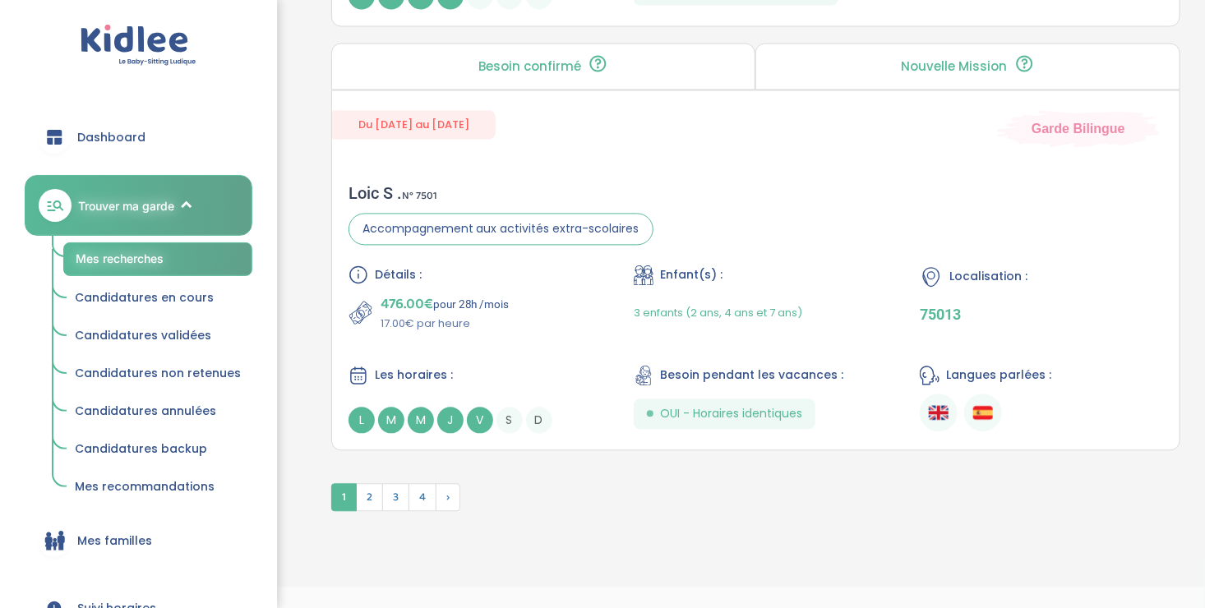
scroll to position [4633, 0]
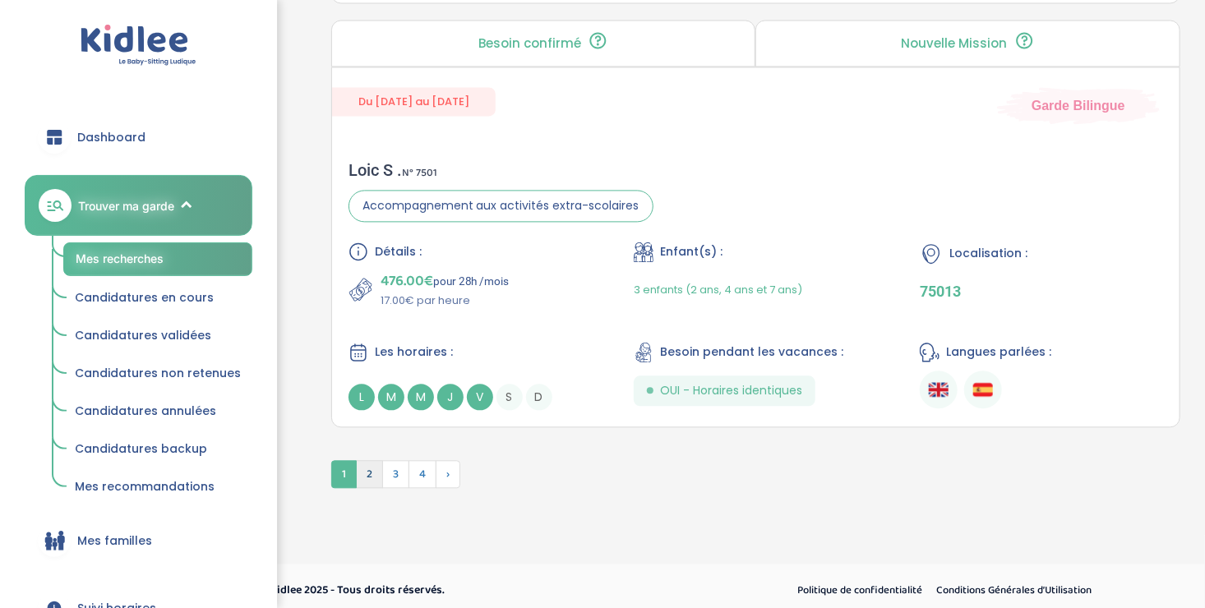
click at [369, 472] on span "2" at bounding box center [369, 474] width 27 height 28
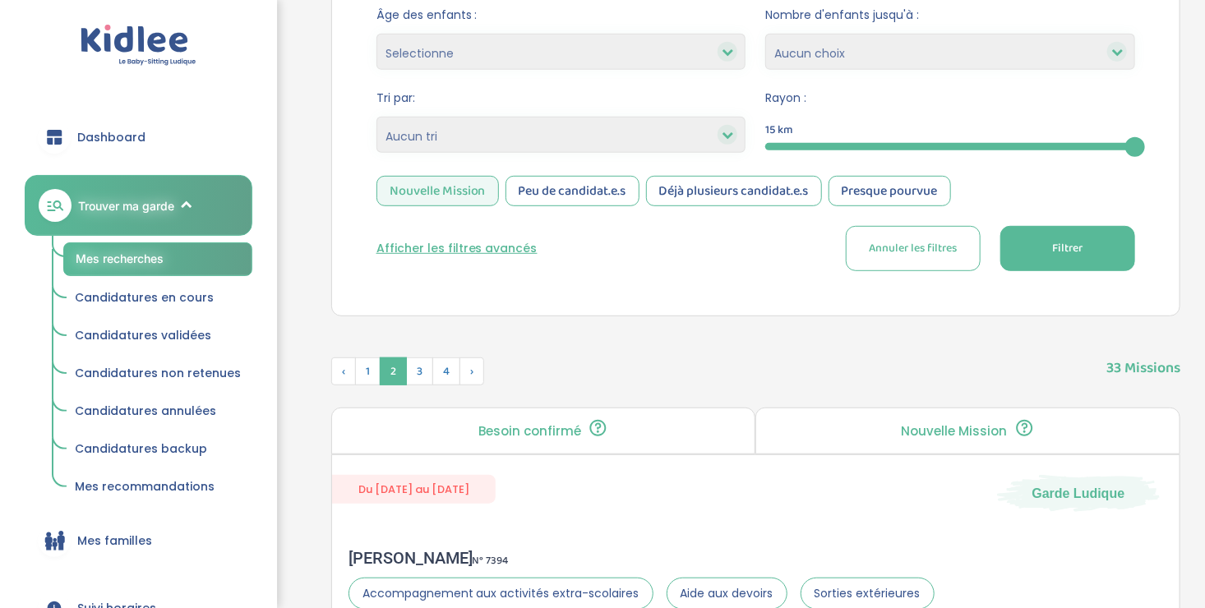
scroll to position [381, 0]
click at [422, 369] on span "3" at bounding box center [419, 373] width 27 height 28
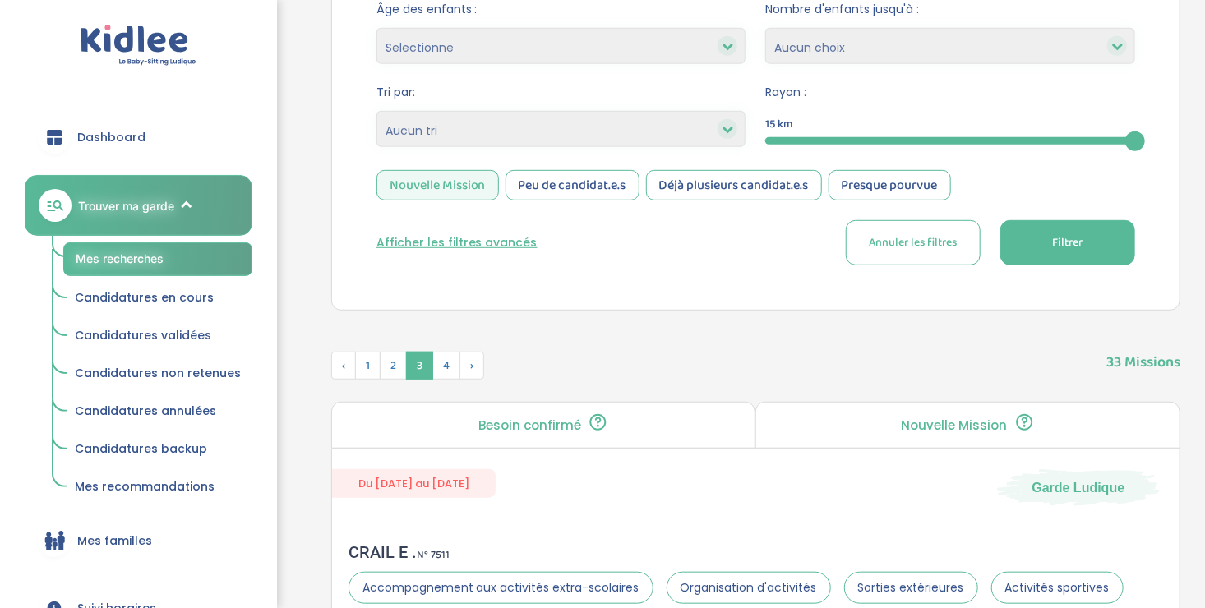
scroll to position [388, 0]
click at [446, 361] on span "4" at bounding box center [447, 365] width 28 height 28
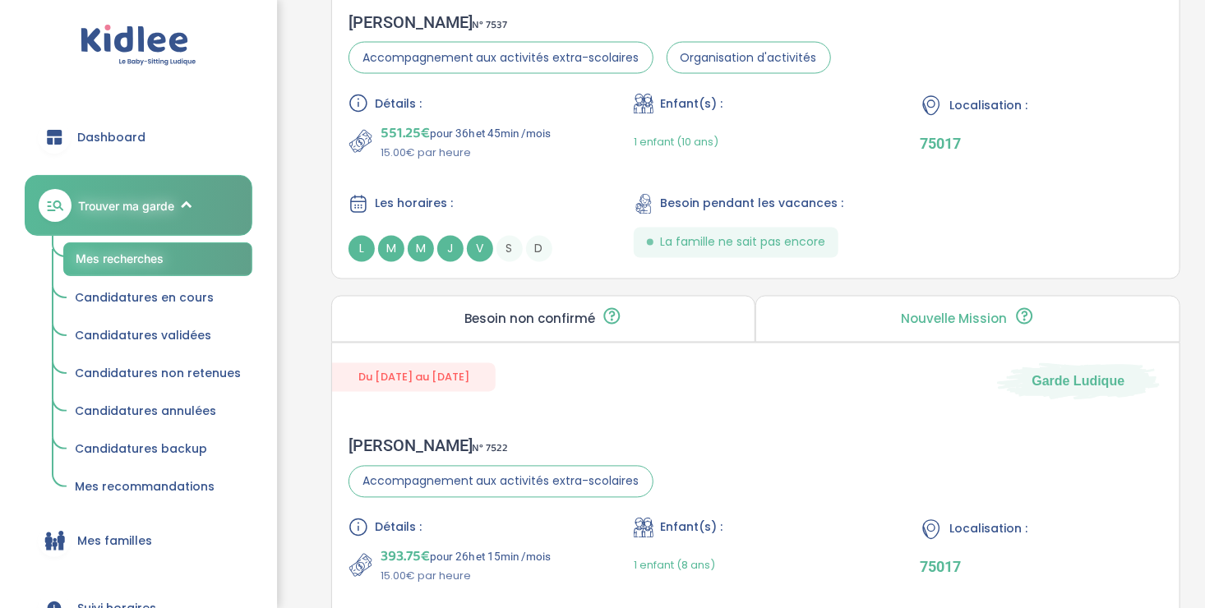
scroll to position [1344, 0]
click at [489, 164] on div "Détails : 551.25€ pour 36h et 45min /mois 15.00€ par heure Enfant(s) : 1 enfant…" at bounding box center [756, 176] width 815 height 169
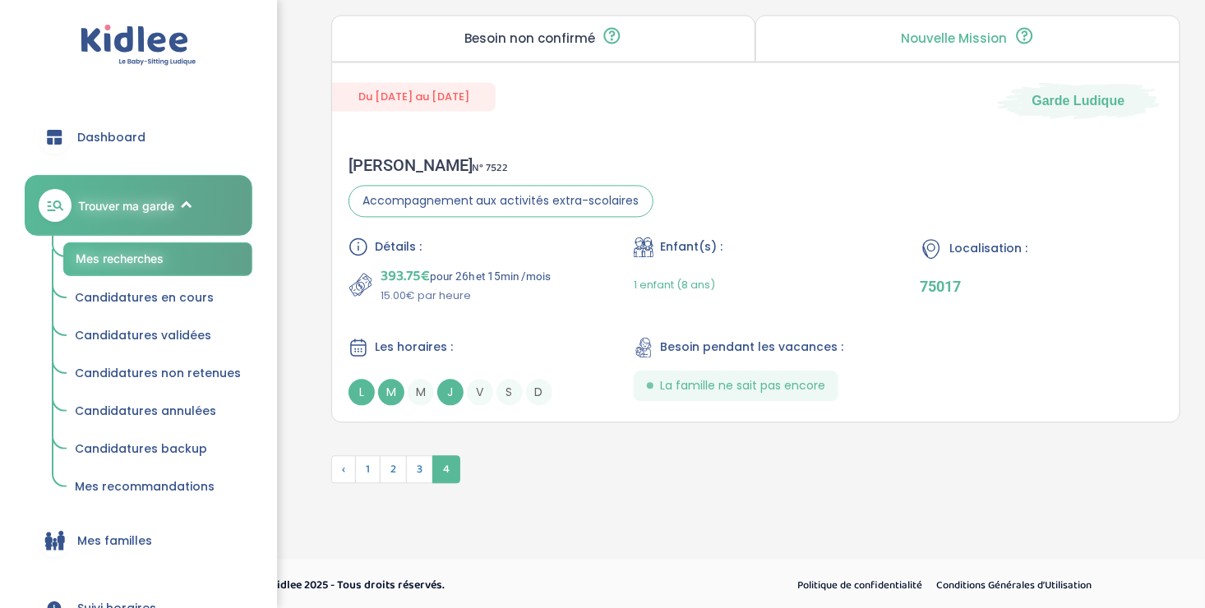
click at [482, 322] on div "Détails : 393.75€ pour 26h et 15min /mois 15.00€ par heure Enfant(s) : 1 enfant…" at bounding box center [756, 321] width 815 height 169
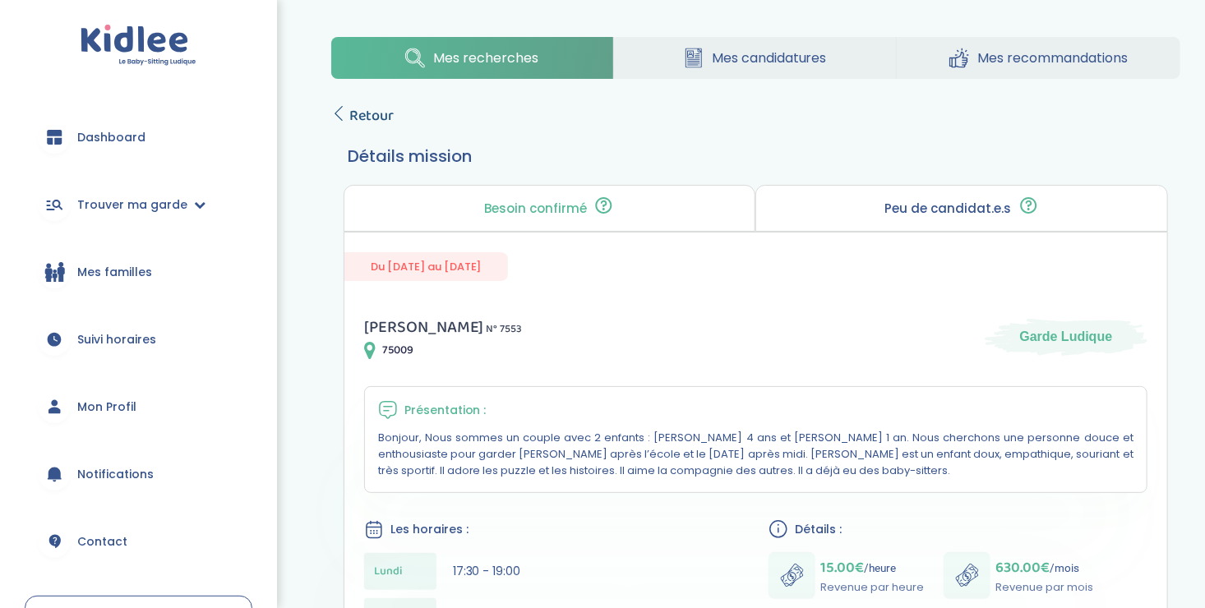
click at [336, 107] on icon at bounding box center [338, 113] width 15 height 15
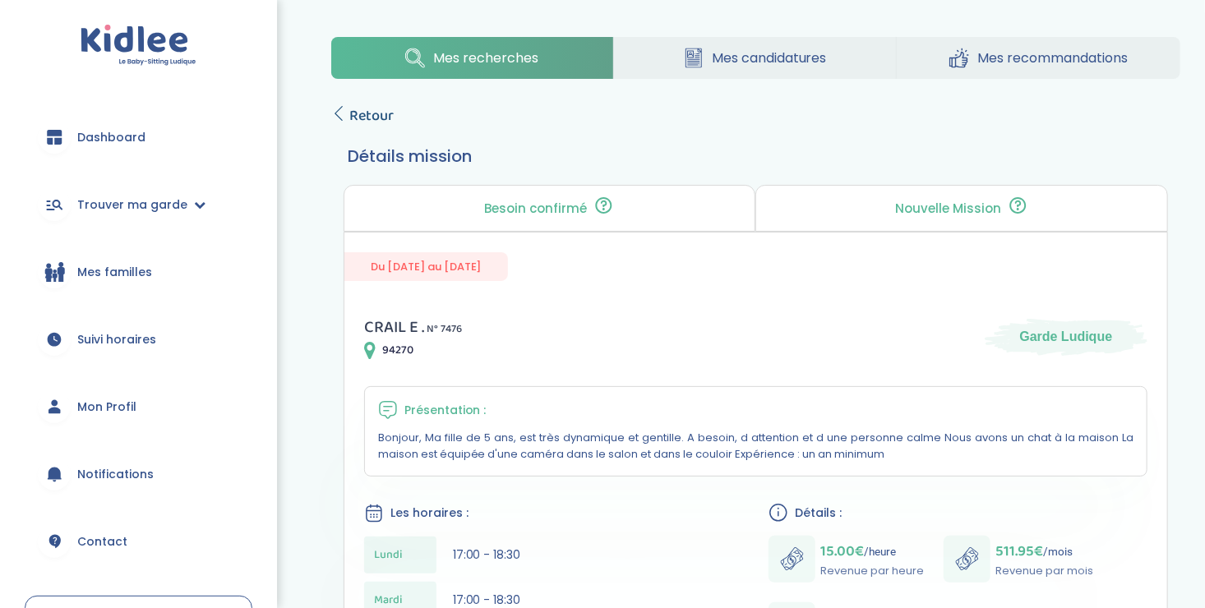
click at [336, 112] on icon at bounding box center [338, 113] width 15 height 15
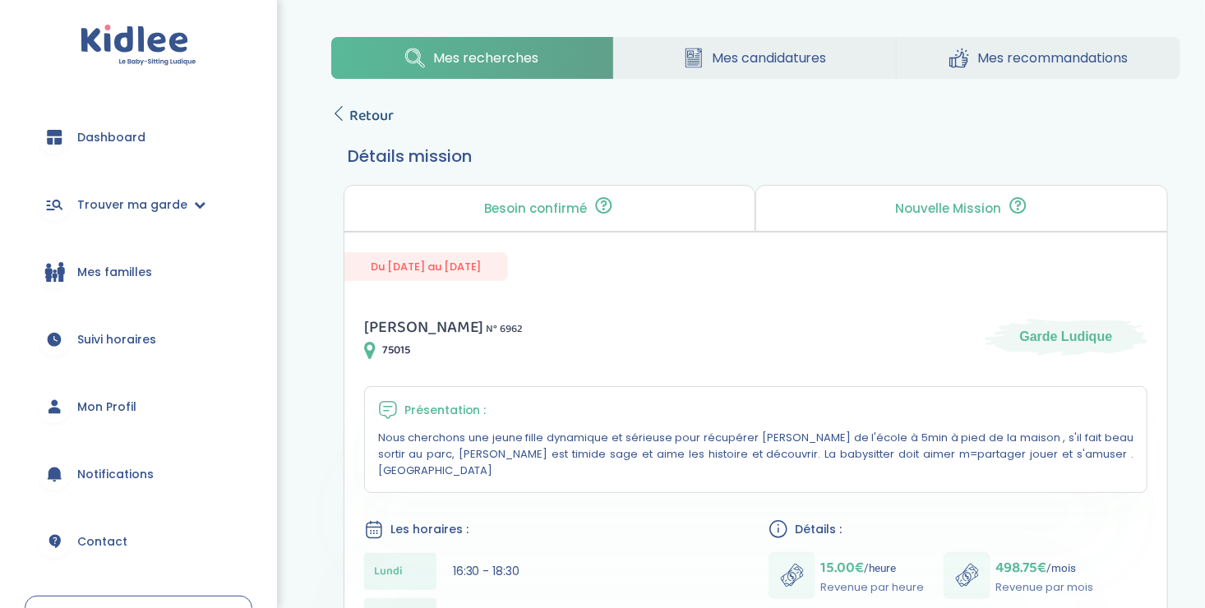
click at [339, 114] on icon at bounding box center [338, 113] width 15 height 15
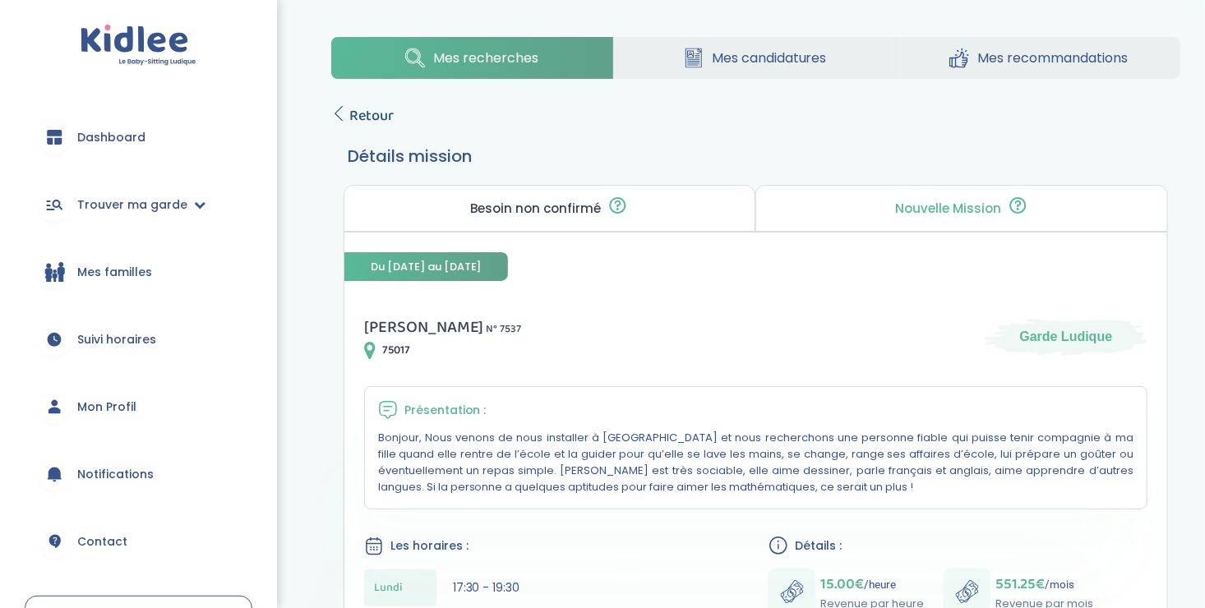
click at [335, 104] on link "Retour" at bounding box center [362, 115] width 62 height 23
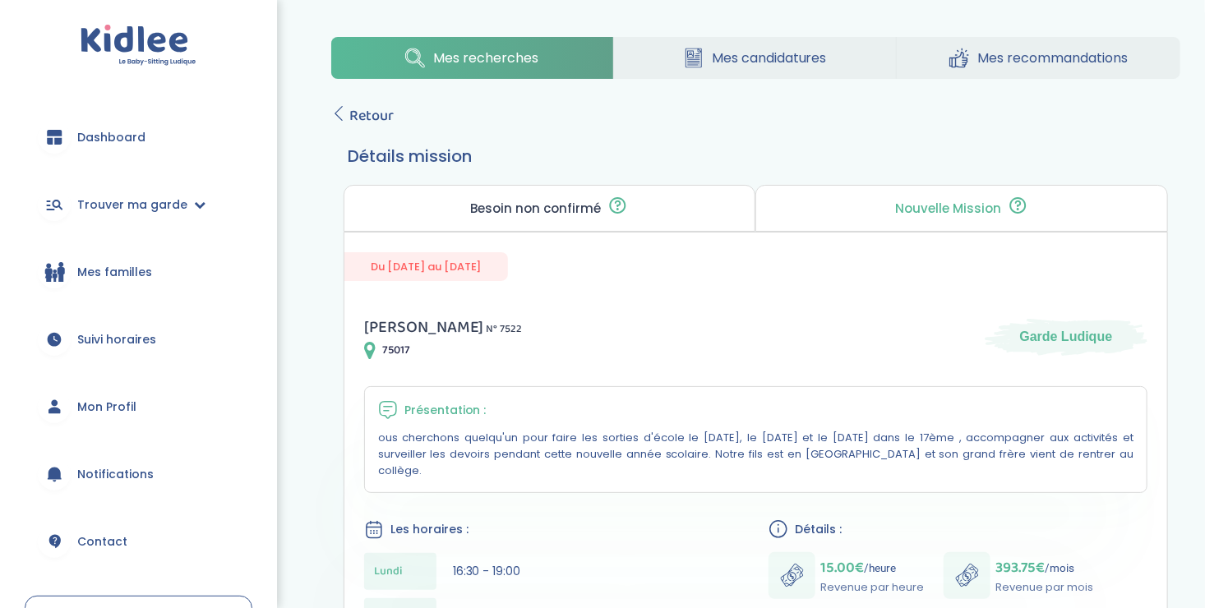
click at [718, 67] on span "Mes candidatures" at bounding box center [769, 58] width 115 height 21
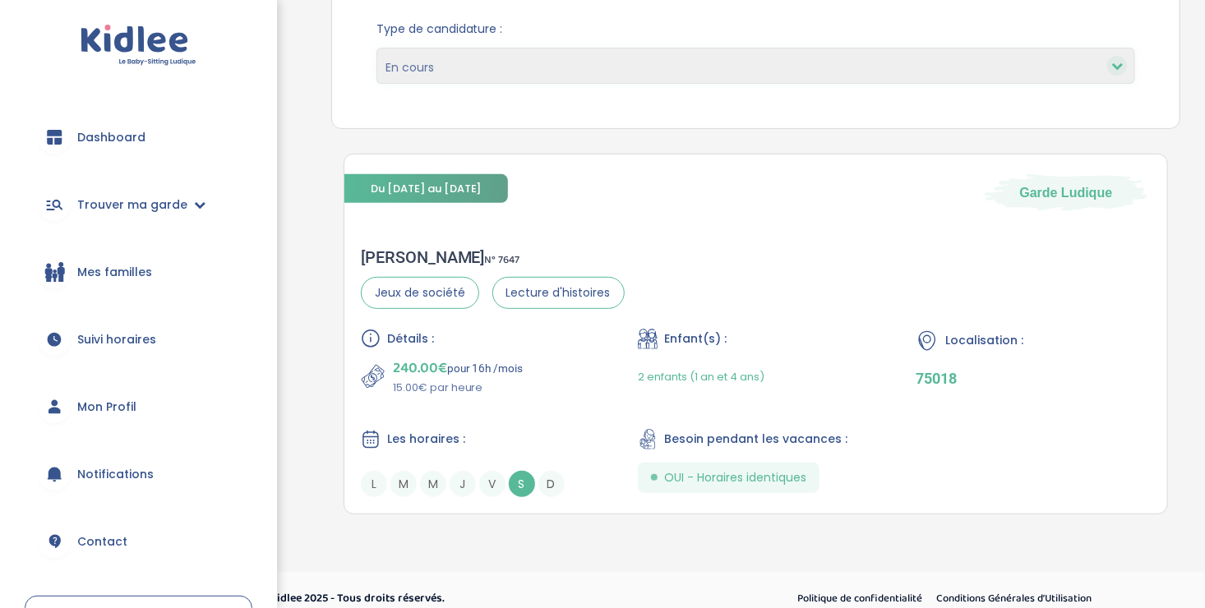
scroll to position [238, 0]
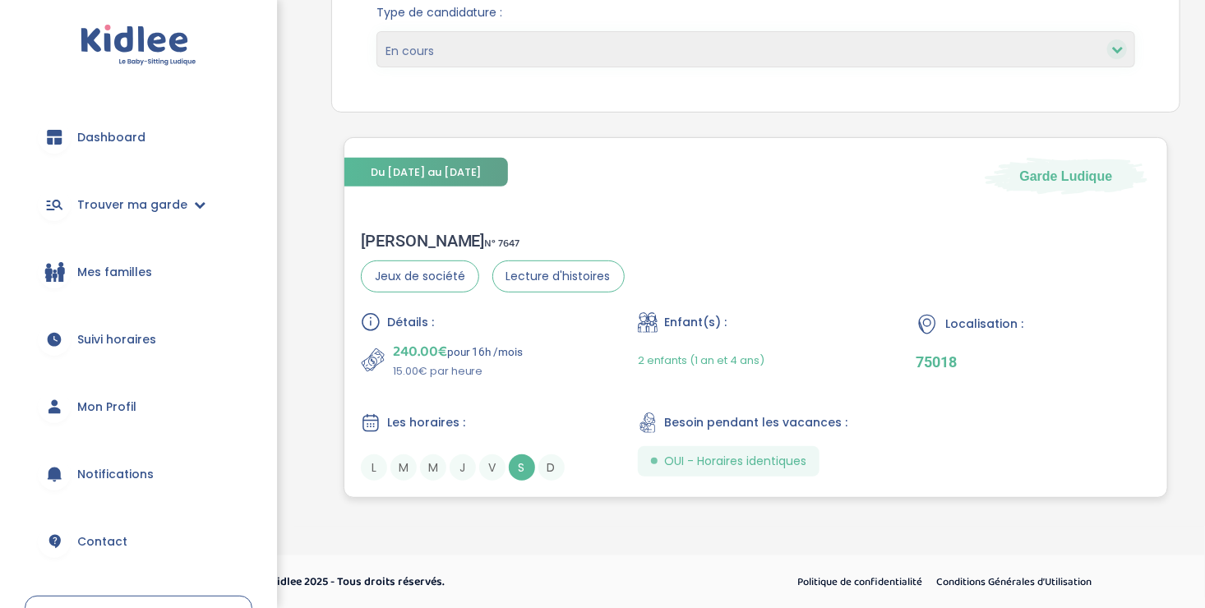
click at [534, 395] on div "Détails : 240.00€ pour 16h /mois 15.00€ par heure Enfant(s) : 2 enfants (1 an e…" at bounding box center [756, 396] width 790 height 169
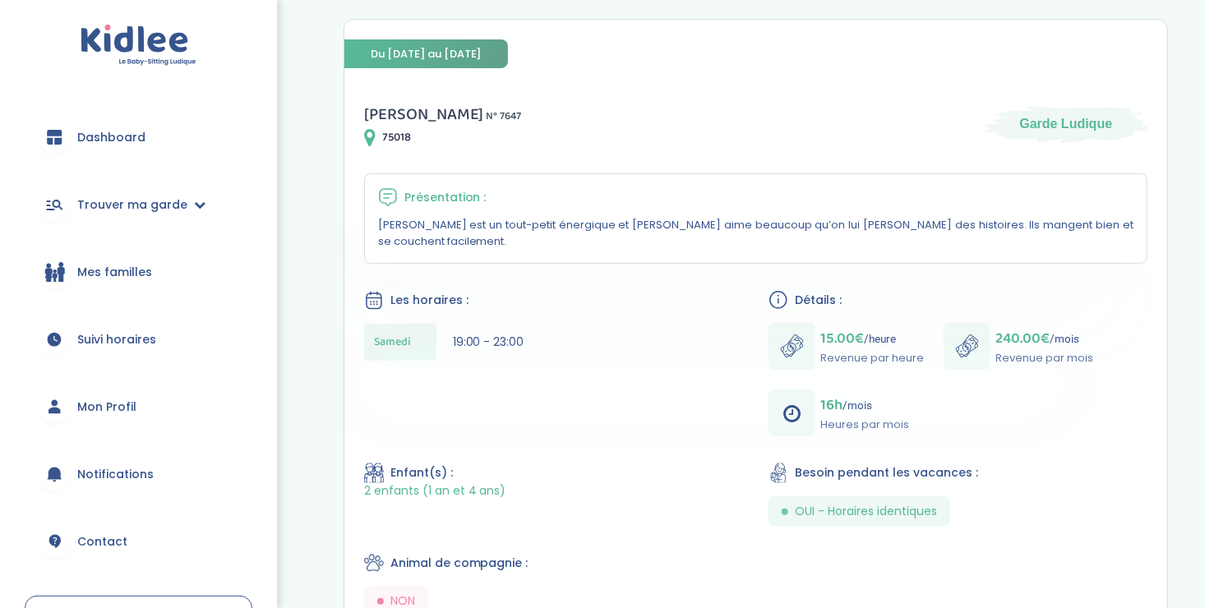
scroll to position [168, 0]
